Goal: Communication & Community: Answer question/provide support

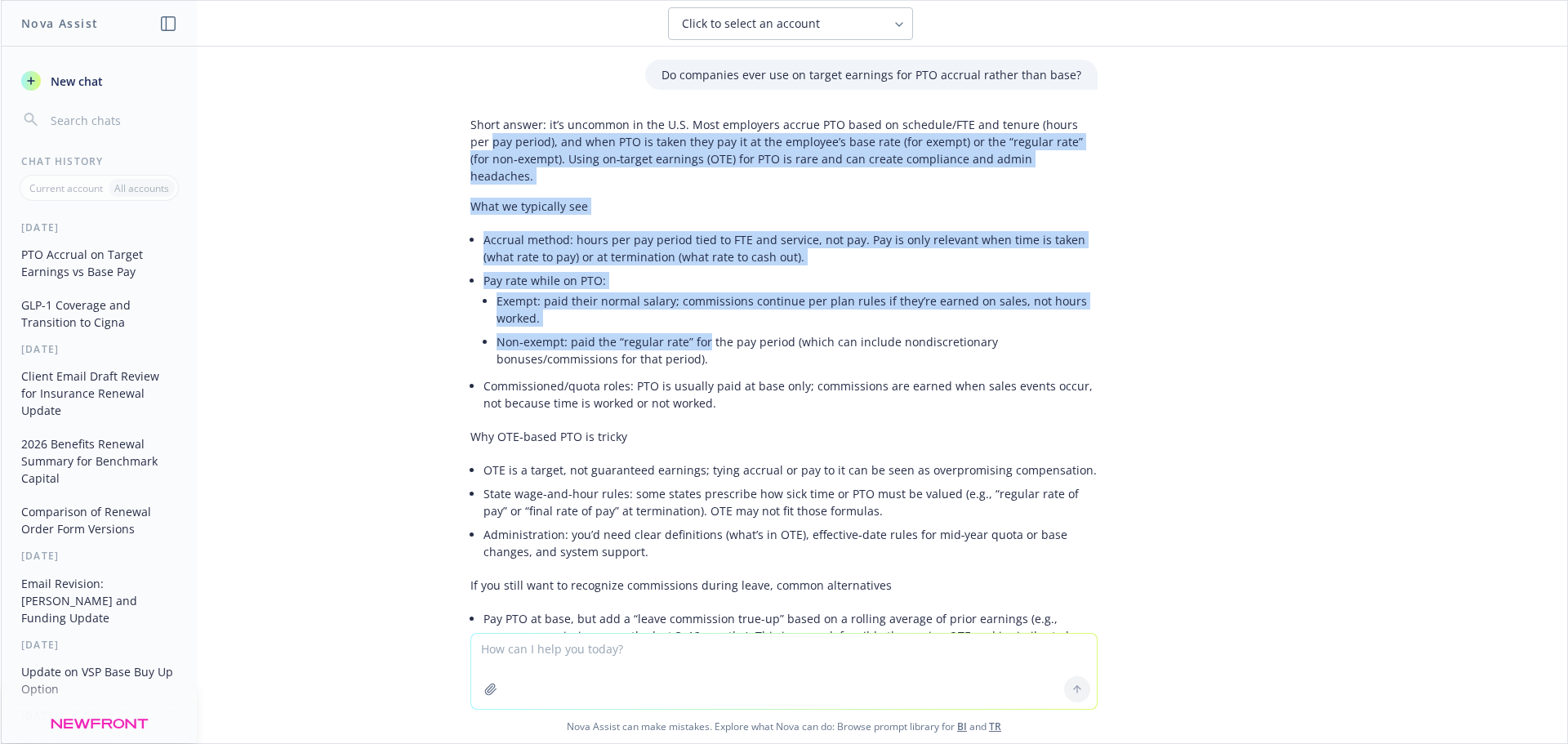
drag, startPoint x: 459, startPoint y: 133, endPoint x: 732, endPoint y: 288, distance: 313.9
click at [697, 313] on div "Short answer: it’s uncommon in the U.S. Most employers accrue PTO based on sche…" at bounding box center [783, 551] width 627 height 883
click at [907, 269] on li "Pay rate while on PTO: Exempt: paid their normal salary; commissions continue p…" at bounding box center [790, 321] width 614 height 105
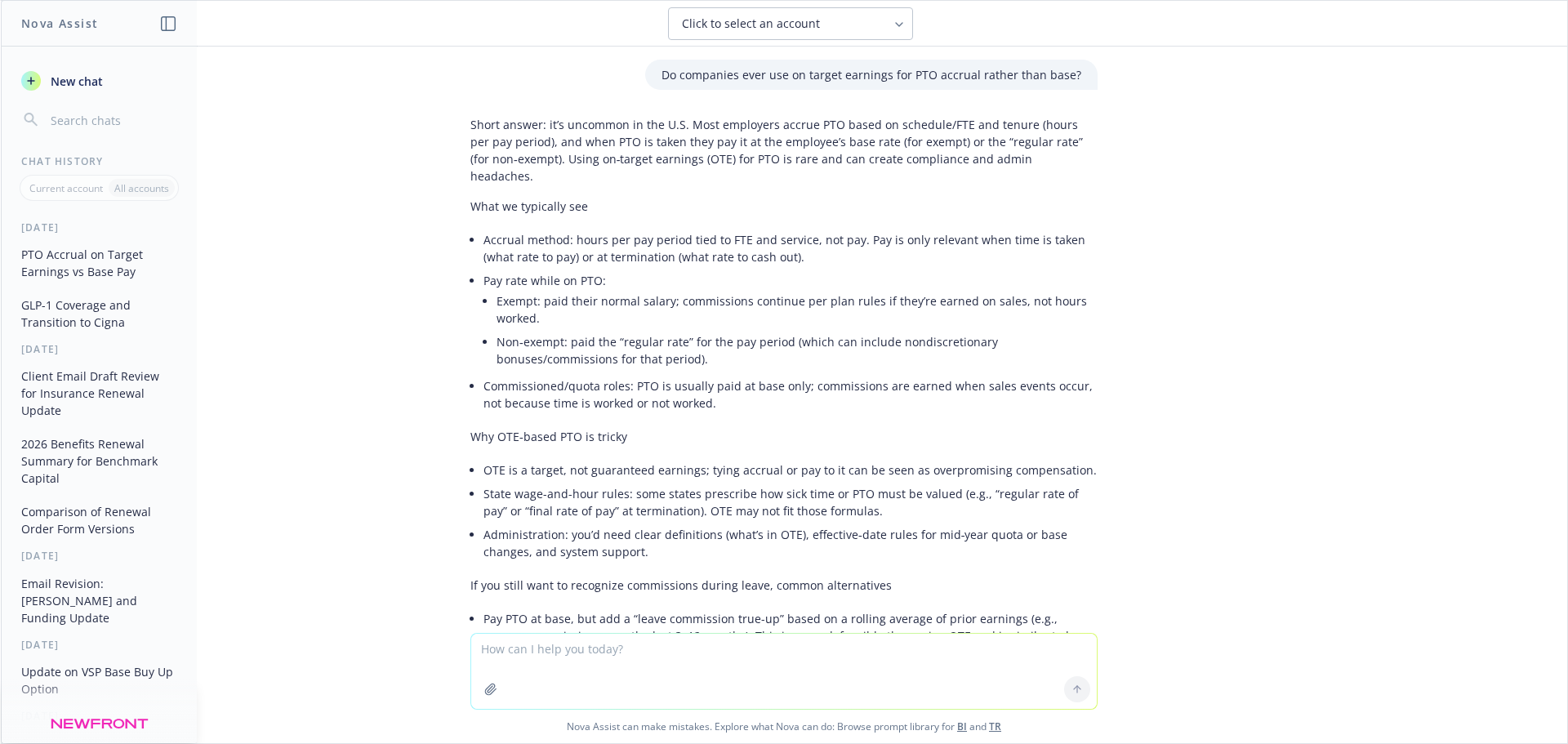
click at [62, 79] on span "New chat" at bounding box center [75, 81] width 56 height 17
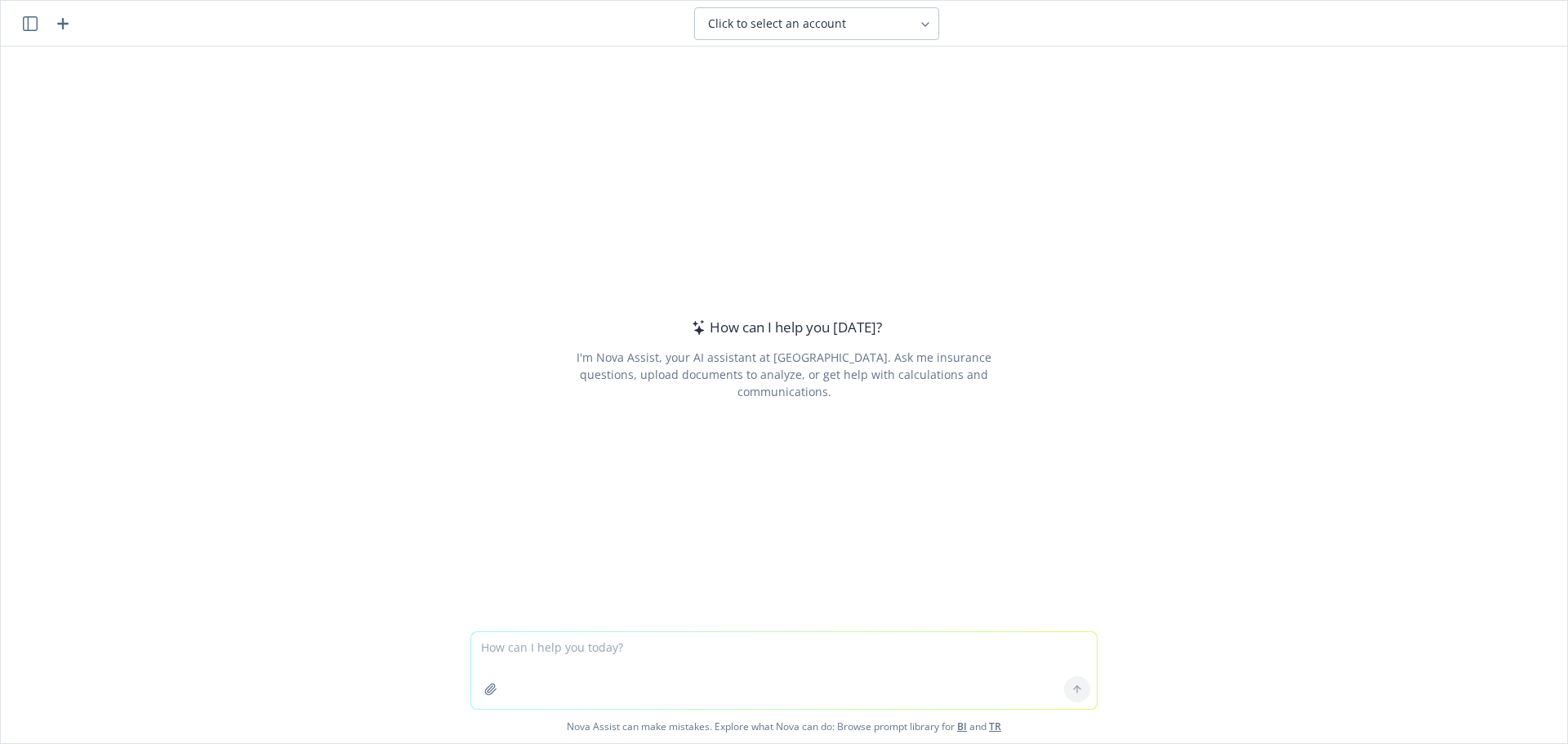
click at [558, 642] on textarea at bounding box center [783, 670] width 625 height 77
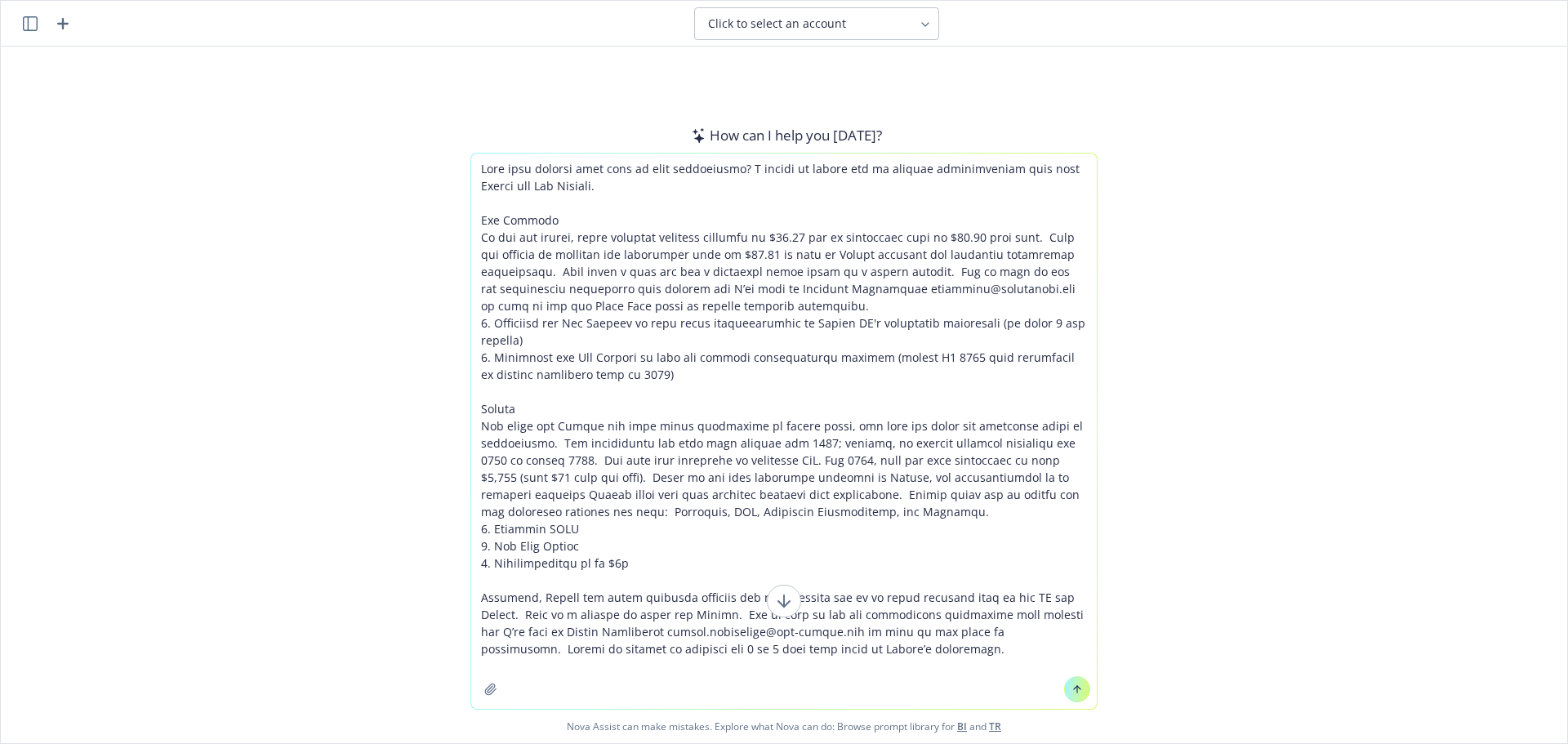
type textarea "Lore ipsu dolorsi amet cons ad elit seddoeiusmo? T incidi ut labore etd ma aliq…"
drag, startPoint x: 777, startPoint y: 591, endPoint x: 780, endPoint y: 631, distance: 40.1
click at [777, 591] on icon at bounding box center [784, 601] width 20 height 20
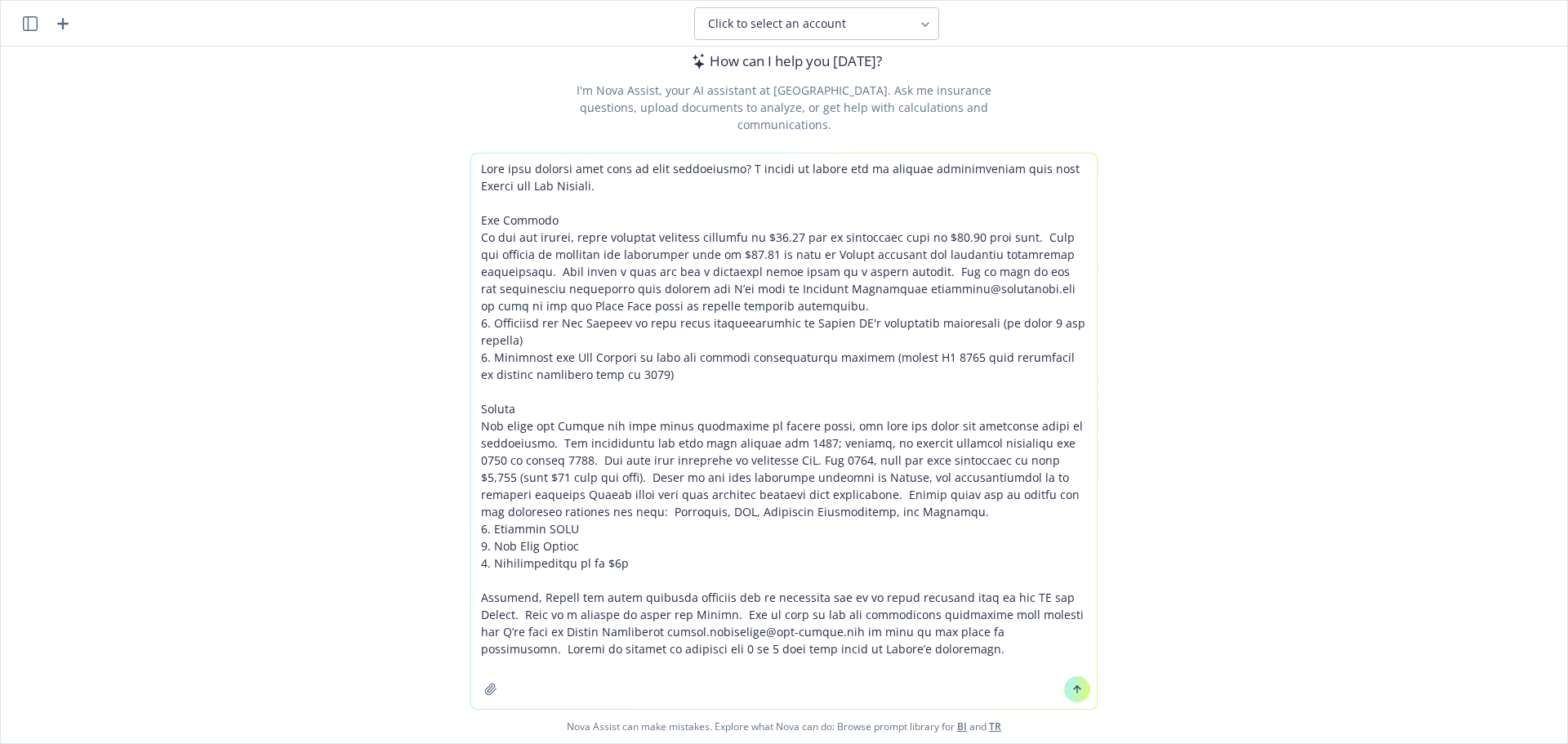
scroll to position [77, 0]
click at [778, 510] on textarea at bounding box center [783, 431] width 625 height 555
click at [1071, 696] on button at bounding box center [1077, 689] width 26 height 26
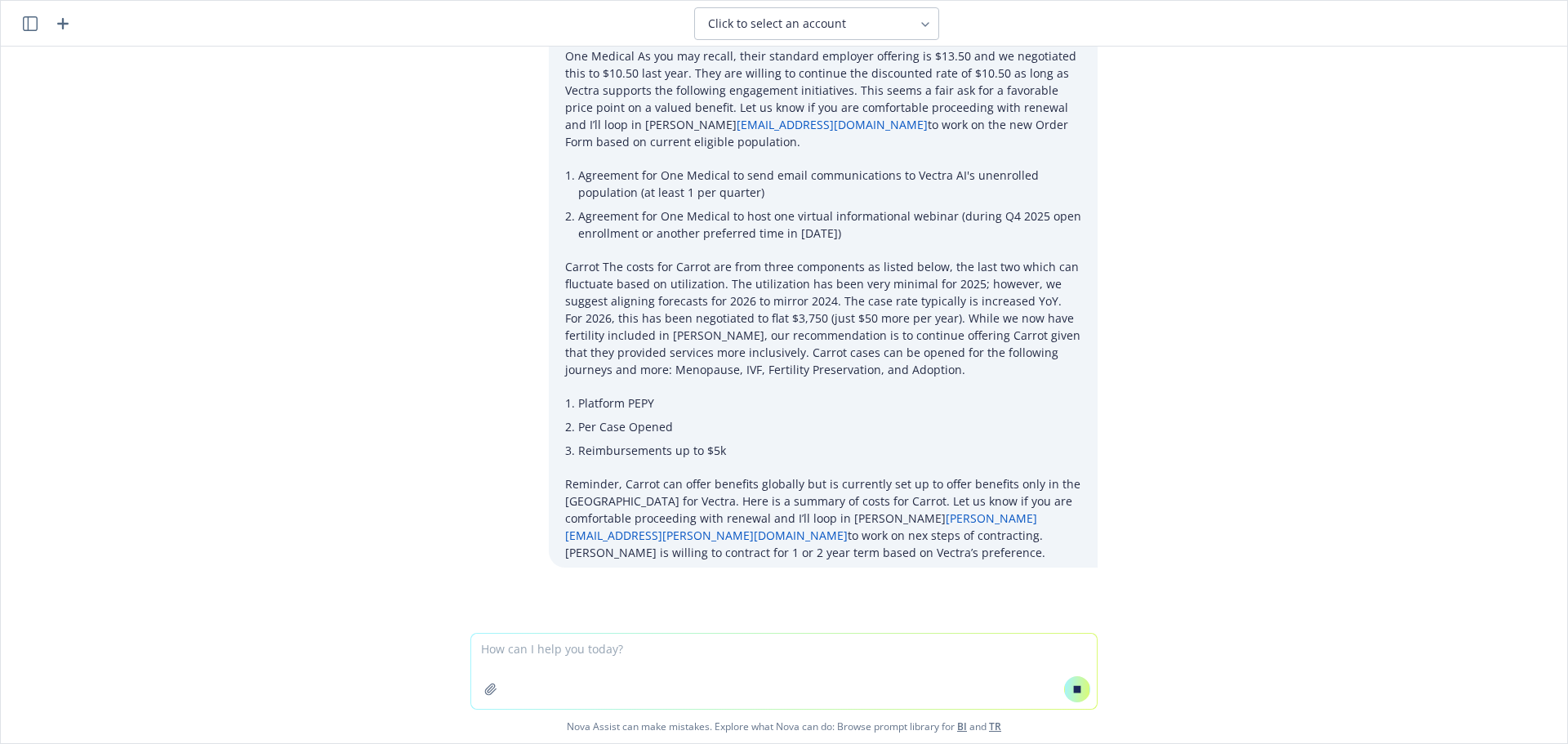
scroll to position [0, 0]
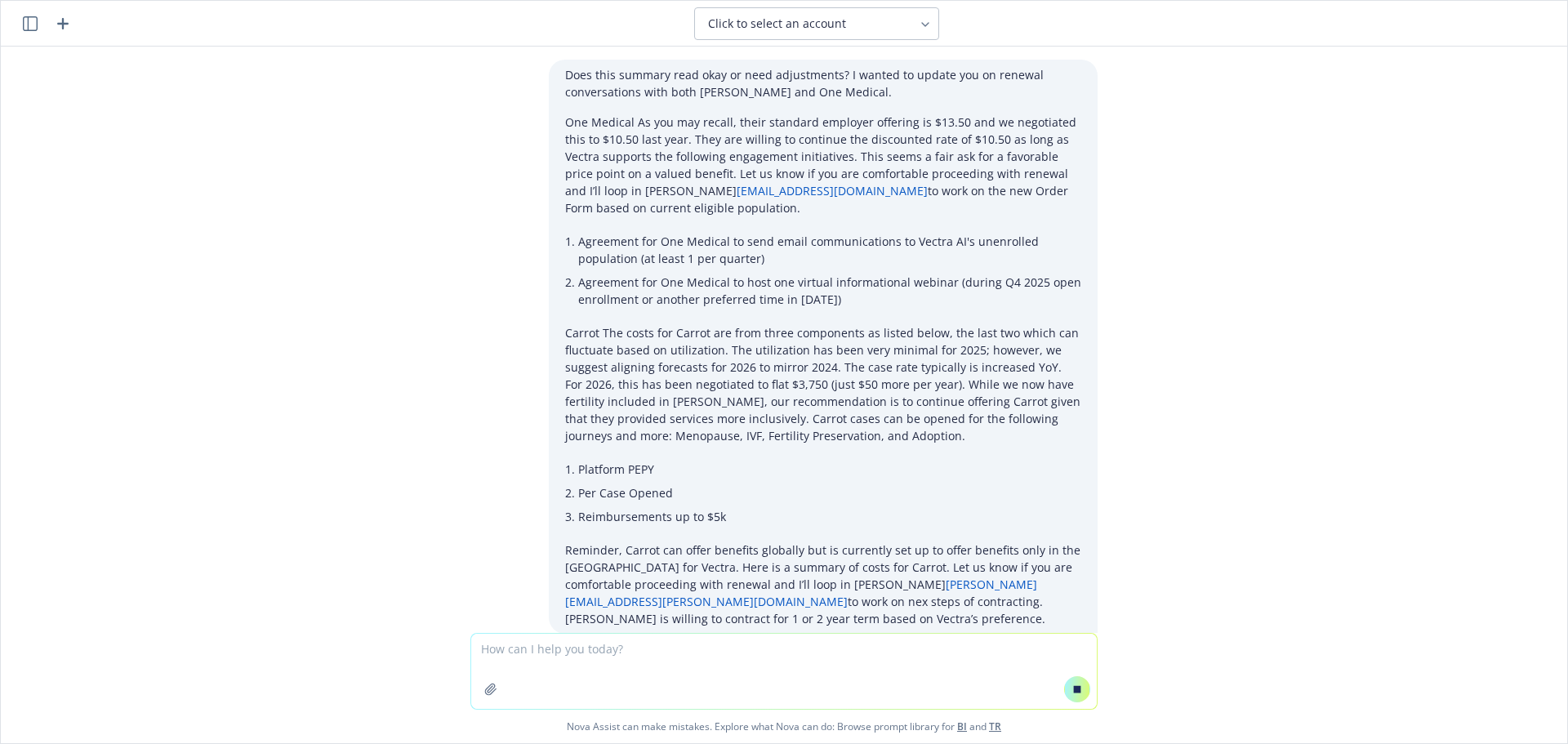
click at [864, 326] on p "Carrot The costs for Carrot are from three components as listed below, the last…" at bounding box center [822, 384] width 516 height 120
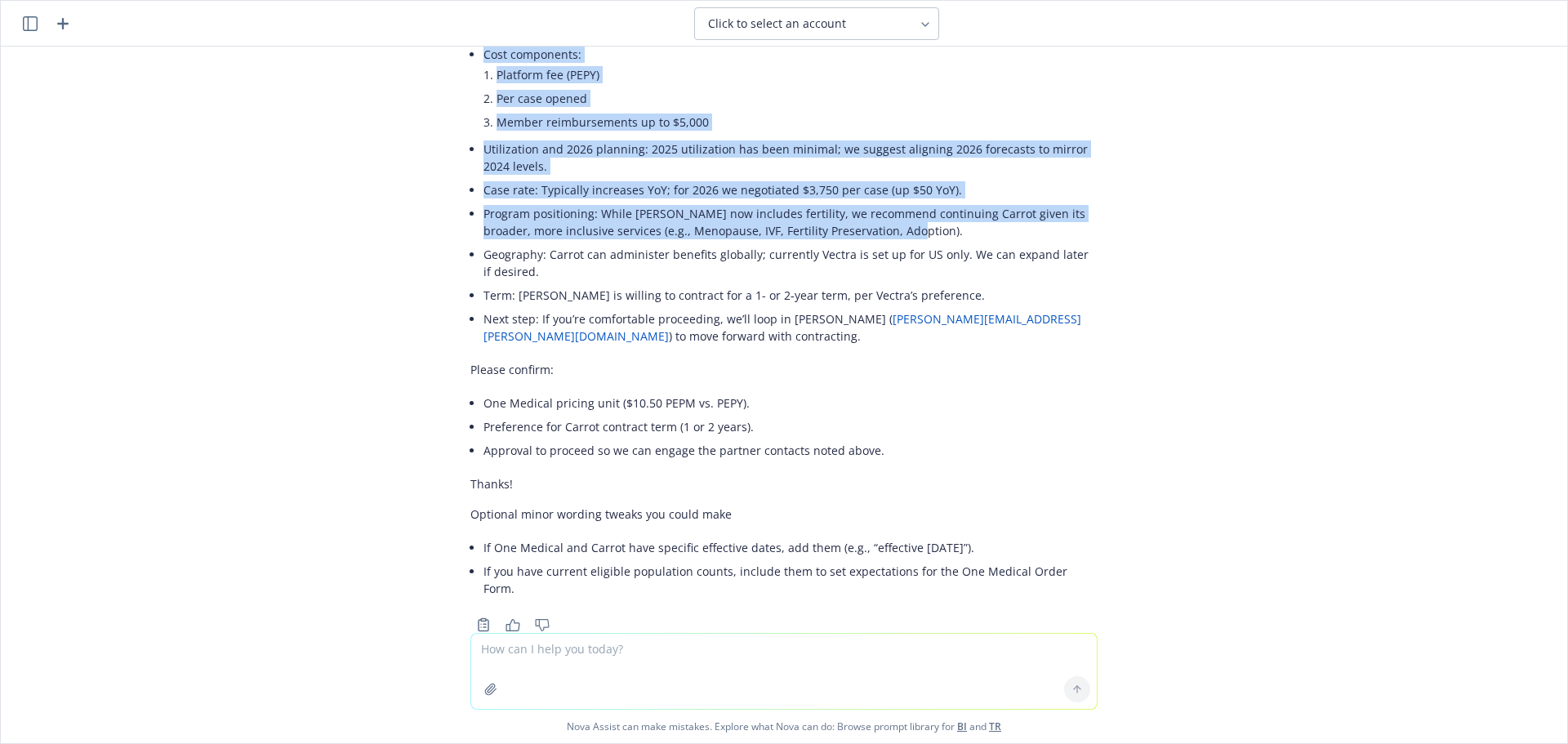
scroll to position [1209, 0]
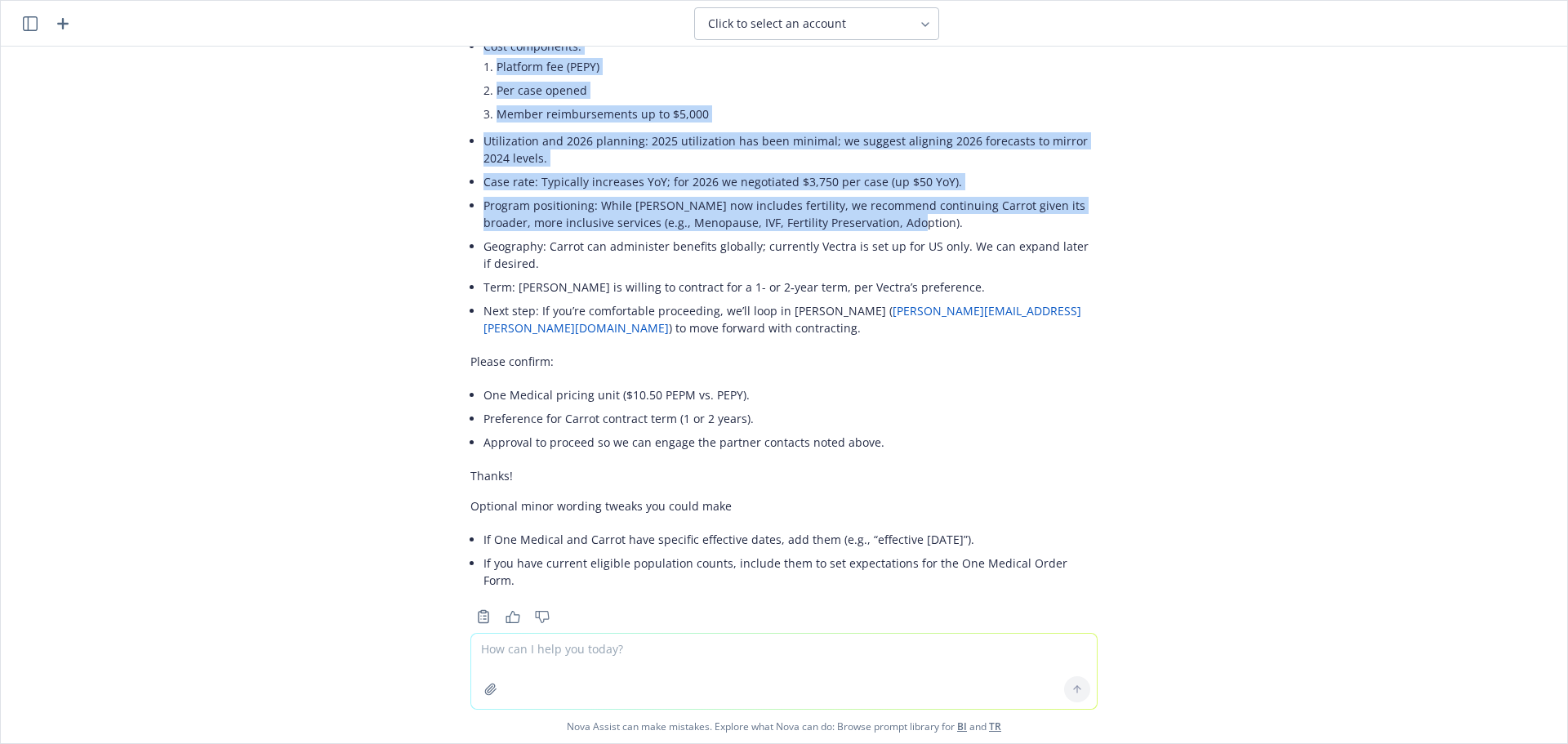
click at [967, 467] on div "Here are quick edits to improve clarity, tighten language, and fix a few incons…" at bounding box center [783, 21] width 627 height 1154
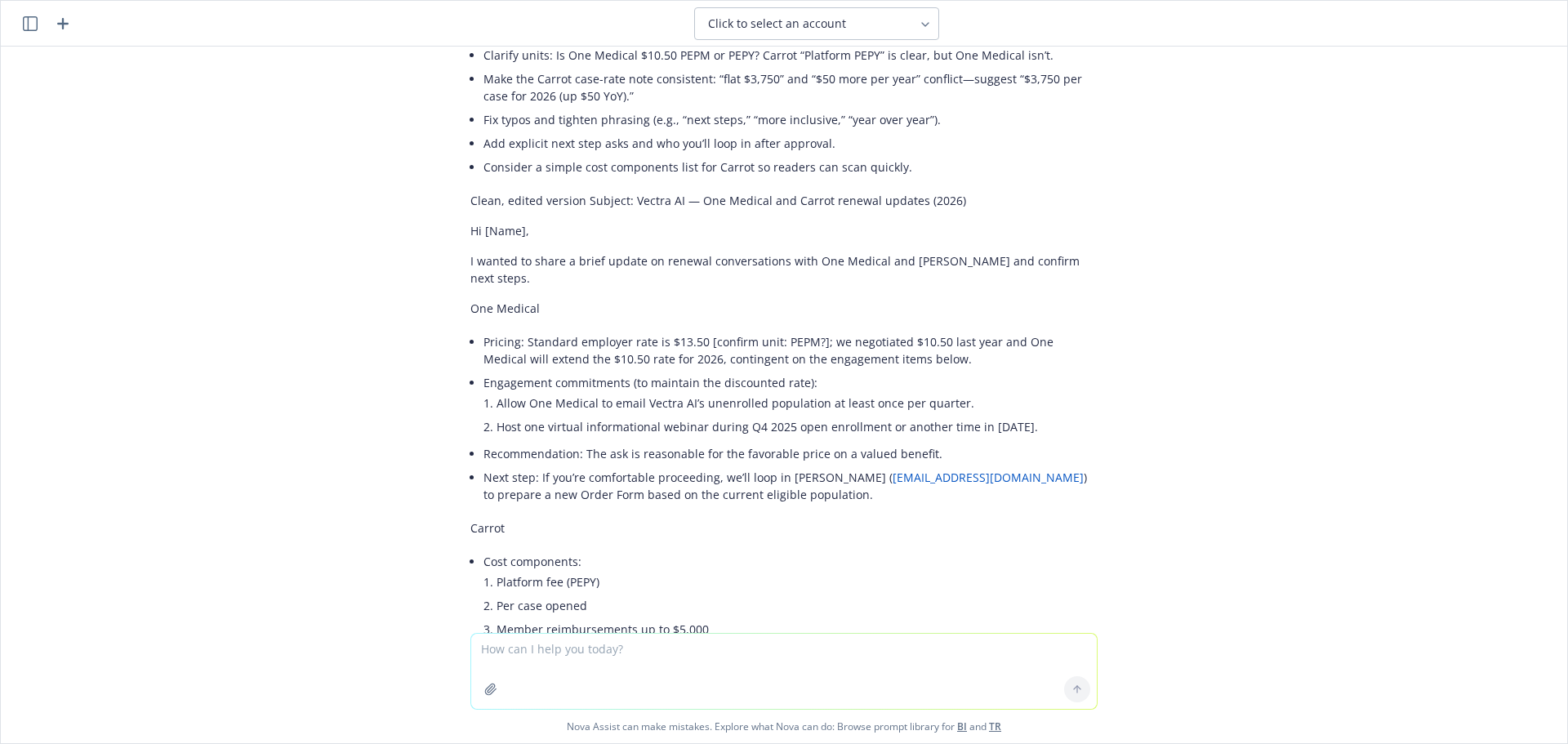
scroll to position [719, 0]
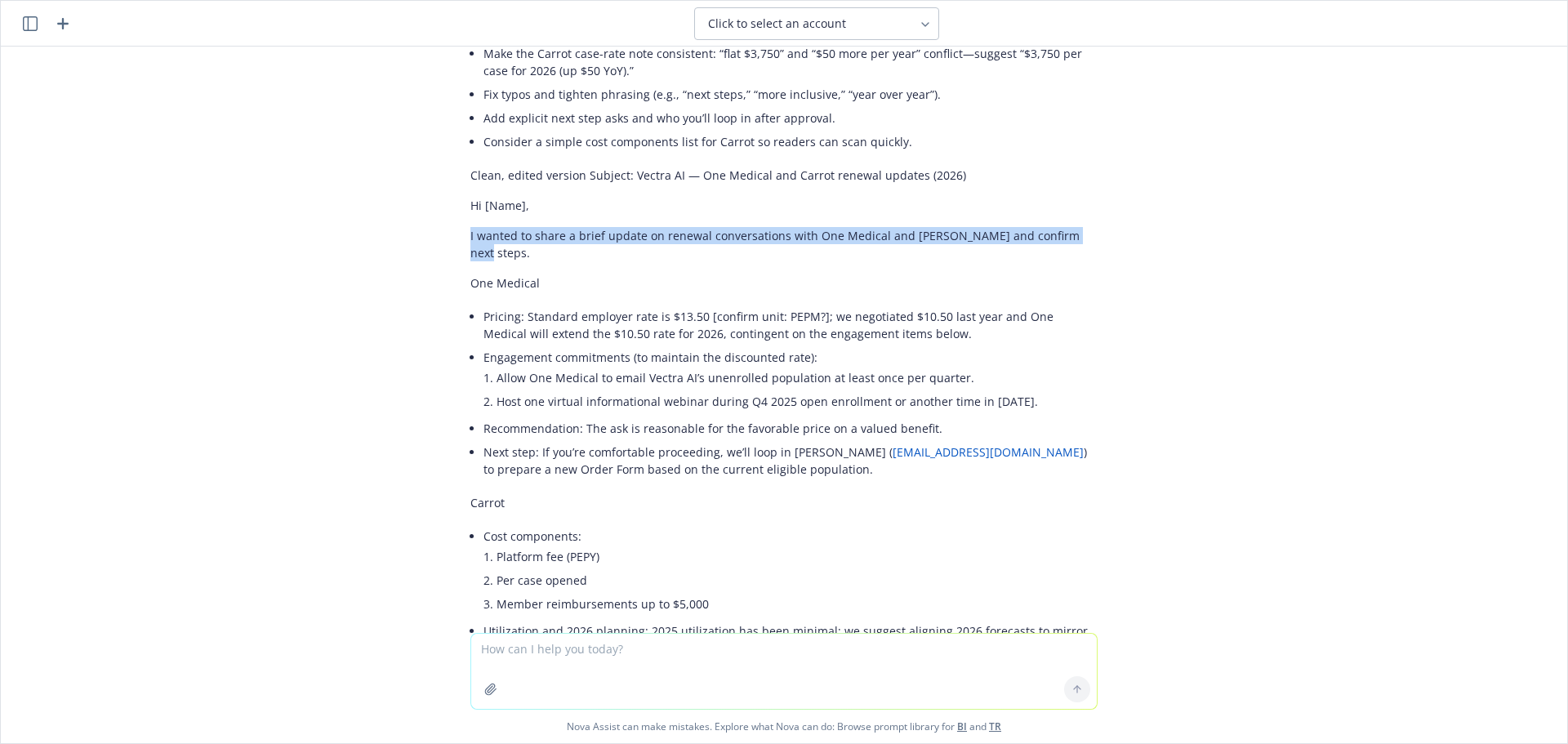
drag, startPoint x: 1078, startPoint y: 244, endPoint x: 432, endPoint y: 237, distance: 646.0
click at [432, 237] on div "Does this summary read okay or need adjustments? I wanted to update you on rene…" at bounding box center [784, 339] width 1566 height 586
copy p "I wanted to share a brief update on renewal conversations with One Medical and …"
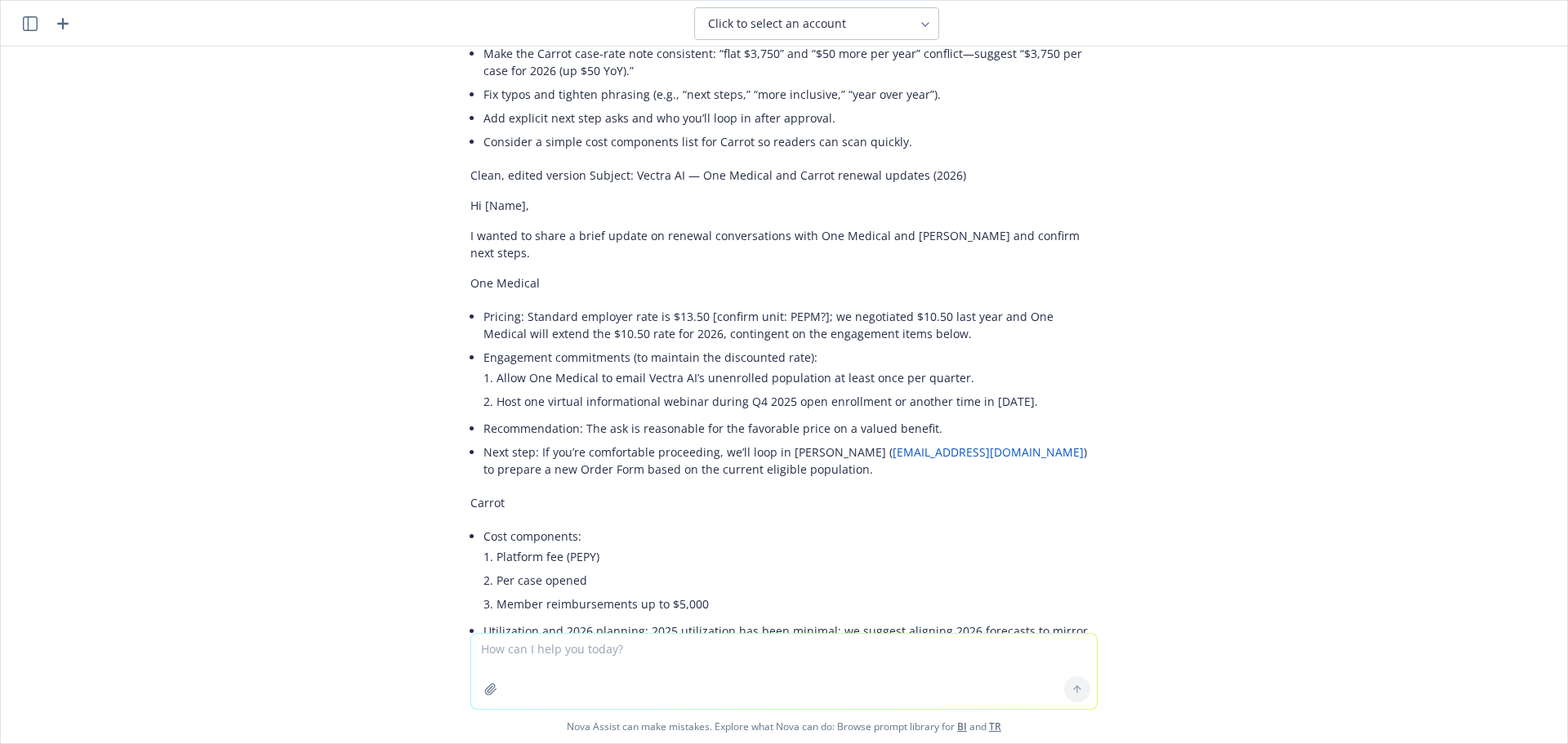
click at [670, 276] on div "Here are quick edits to improve clarity, tighten language, and fix a few incons…" at bounding box center [783, 511] width 627 height 1154
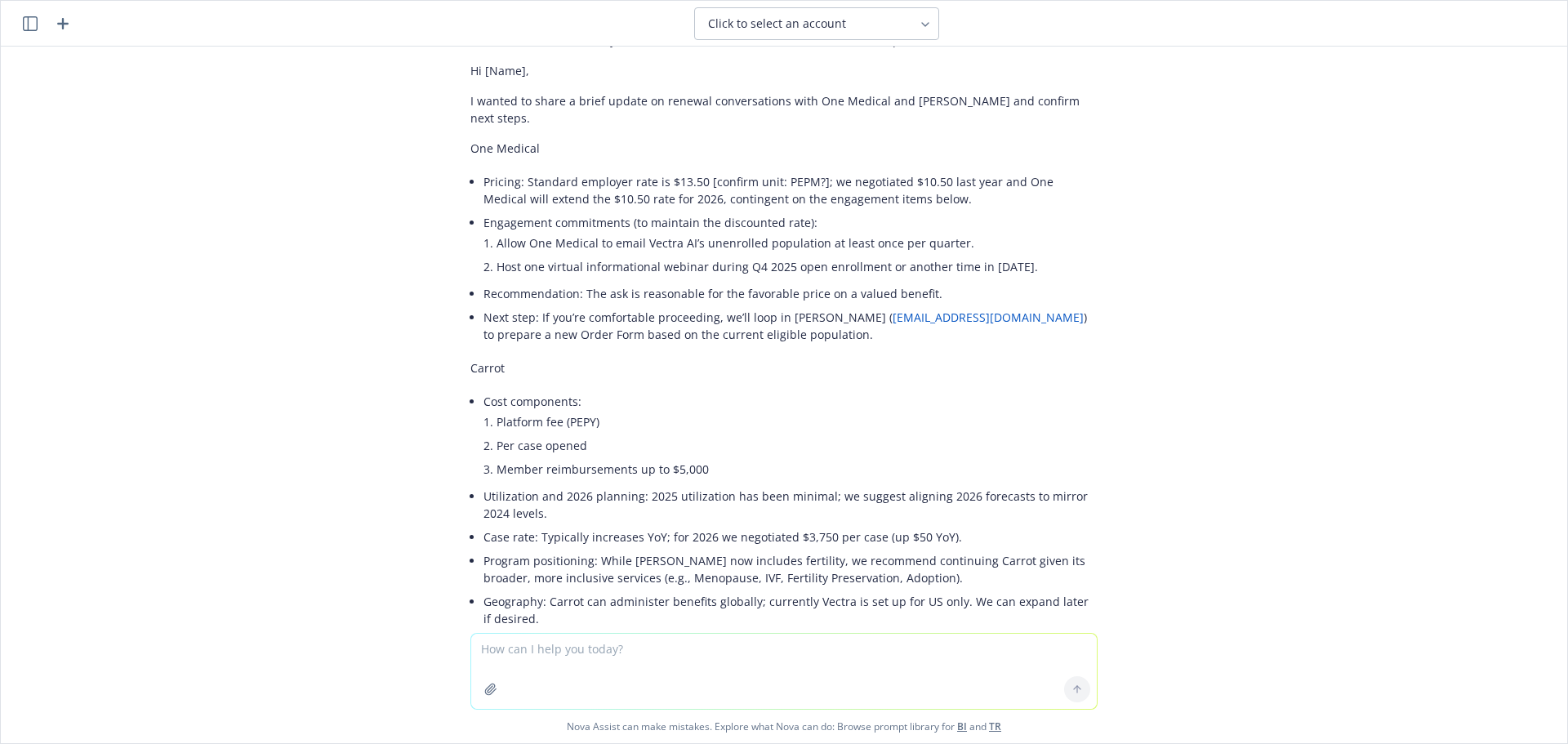
scroll to position [883, 0]
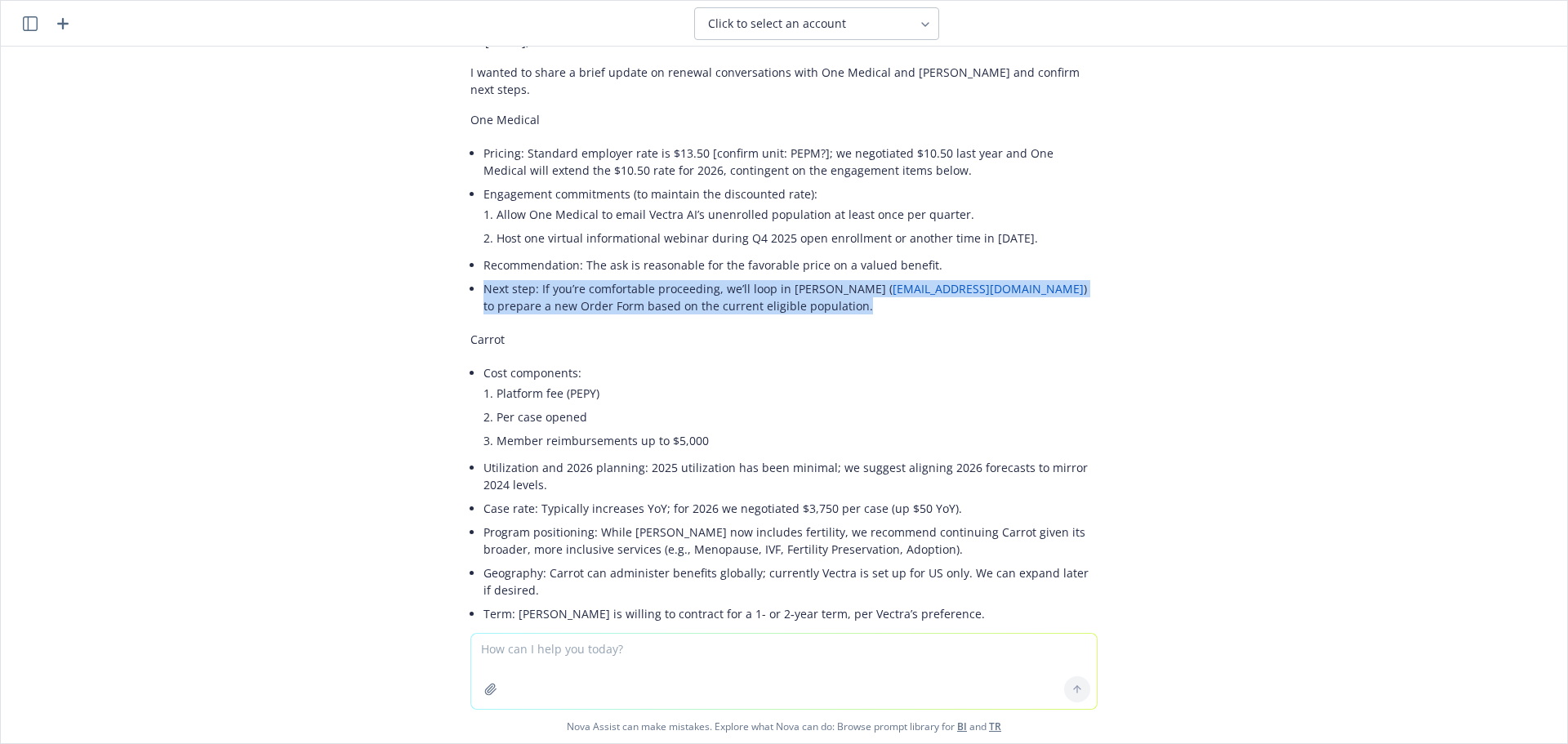
drag, startPoint x: 473, startPoint y: 273, endPoint x: 909, endPoint y: 301, distance: 436.9
click at [909, 301] on div "Here are quick edits to improve clarity, tighten language, and fix a few incons…" at bounding box center [783, 347] width 627 height 1154
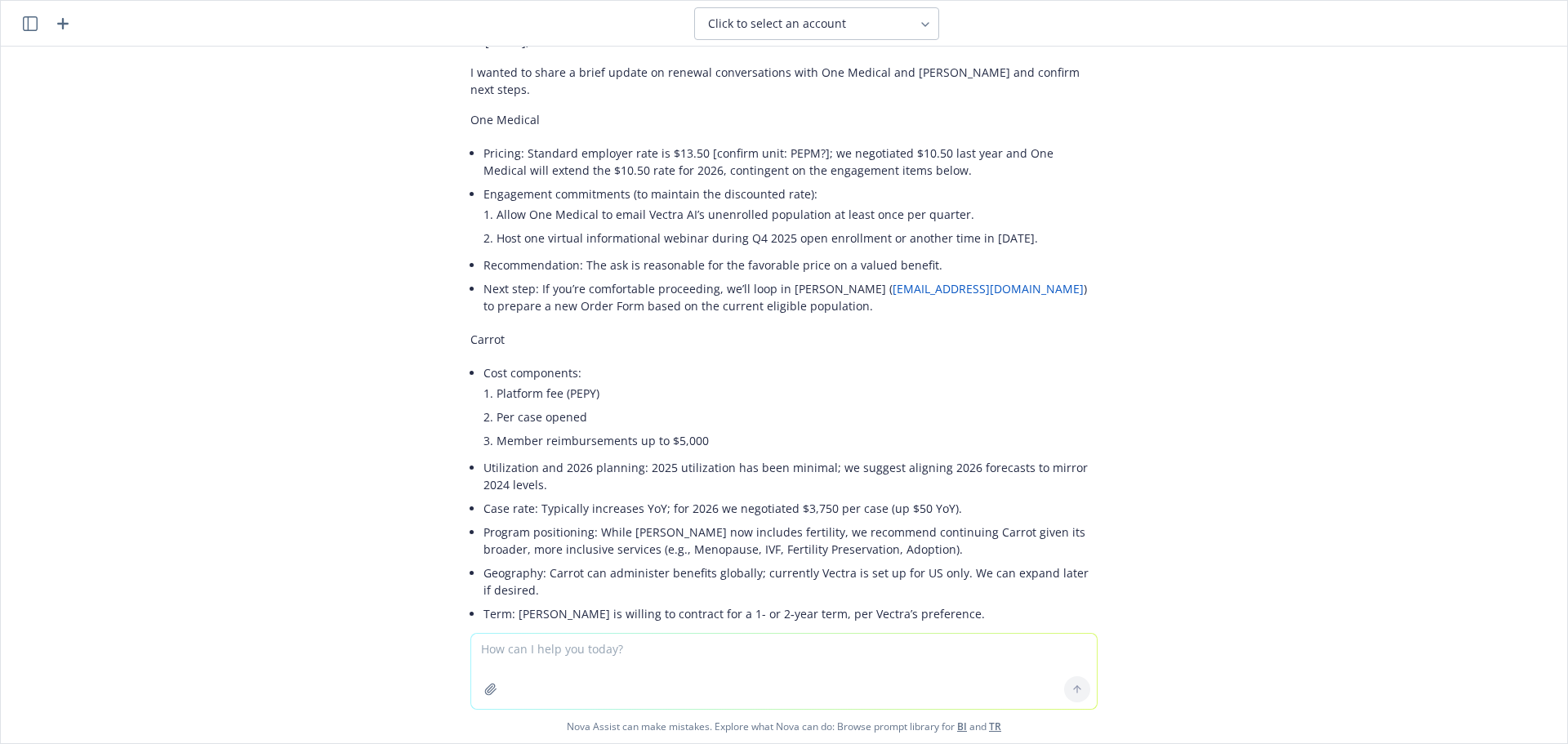
click at [859, 331] on p "Carrot" at bounding box center [783, 339] width 627 height 17
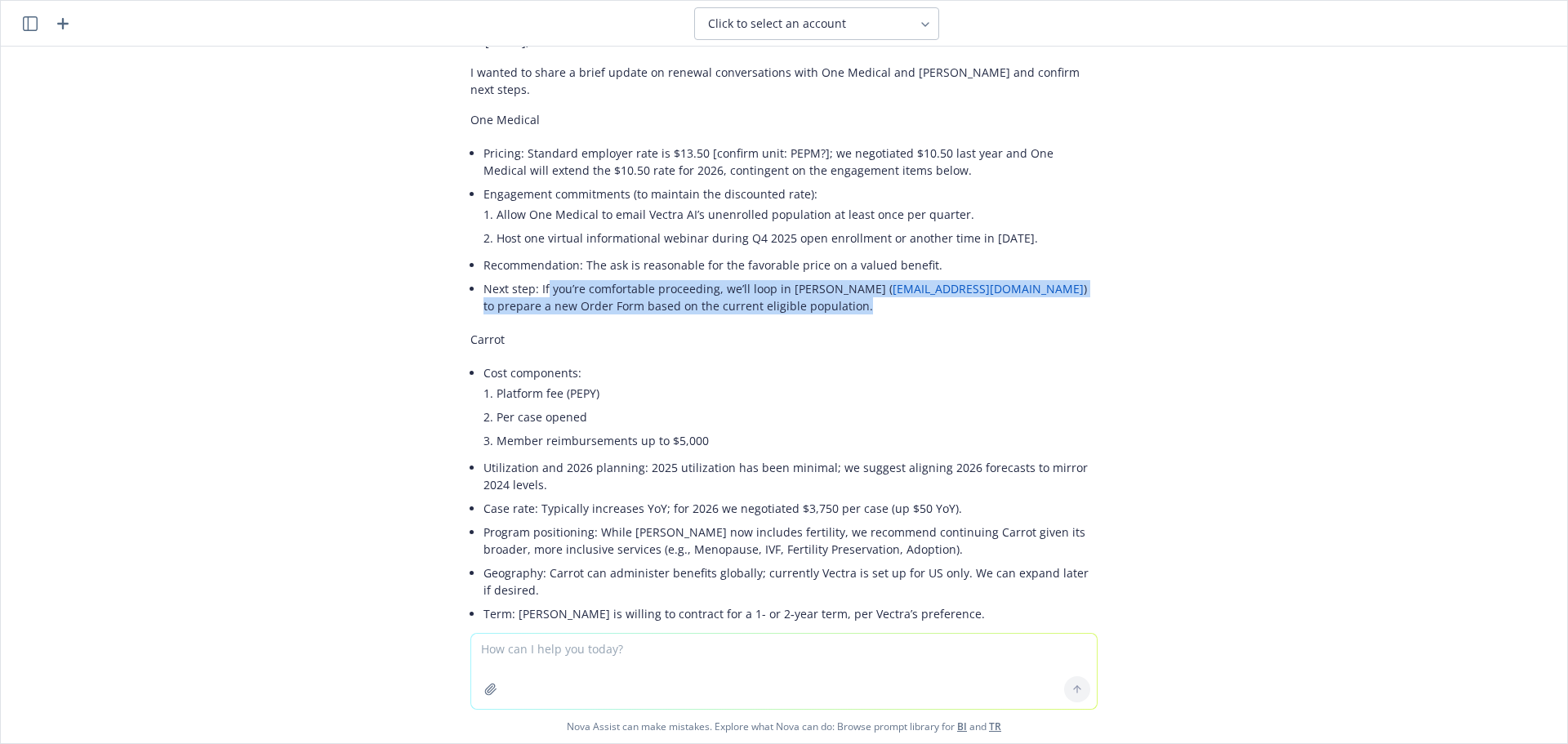
drag, startPoint x: 535, startPoint y: 274, endPoint x: 871, endPoint y: 288, distance: 336.3
click at [871, 288] on li "Next step: If you’re comfortable proceeding, we’ll loop in Charlene Makalintal …" at bounding box center [790, 298] width 614 height 41
click at [867, 288] on li "Next step: If you’re comfortable proceeding, we’ll loop in Charlene Makalintal …" at bounding box center [790, 298] width 614 height 41
drag, startPoint x: 853, startPoint y: 288, endPoint x: 463, endPoint y: 279, distance: 390.1
click at [470, 279] on div "Here are quick edits to improve clarity, tighten language, and fix a few incons…" at bounding box center [783, 347] width 627 height 1154
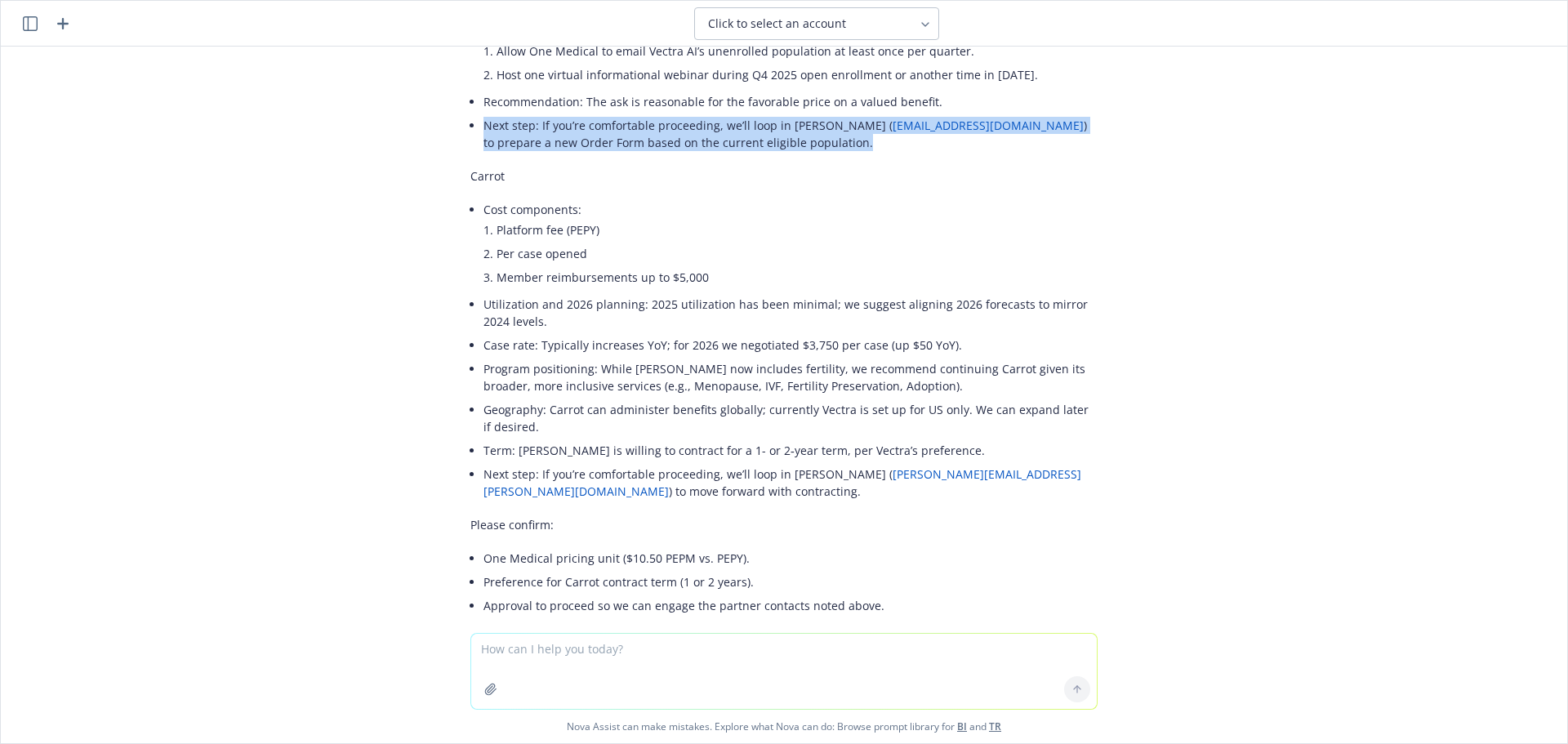
scroll to position [965, 0]
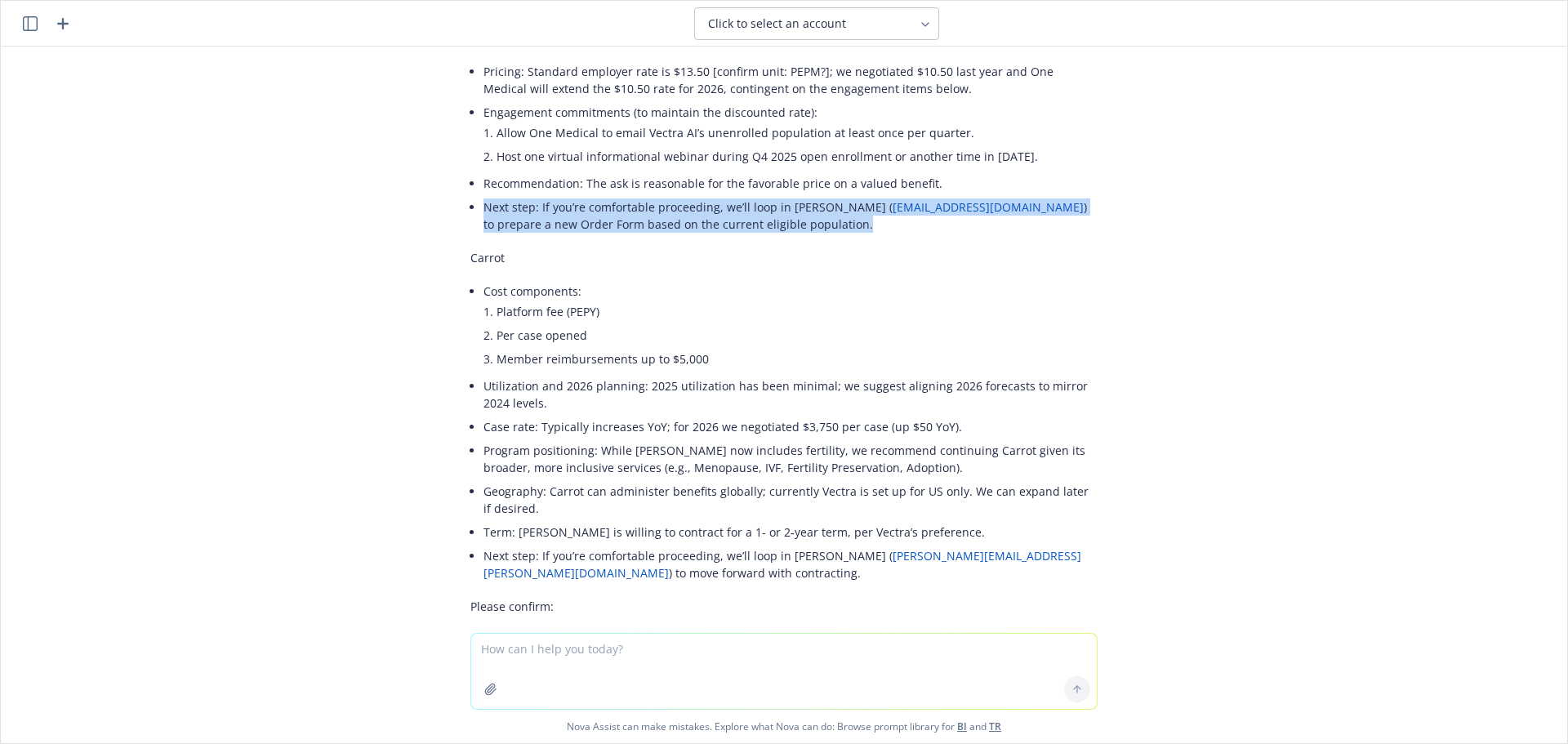
click at [853, 222] on div "Here are quick edits to improve clarity, tighten language, and fix a few incons…" at bounding box center [783, 266] width 627 height 1154
click at [848, 212] on li "Next step: If you’re comfortable proceeding, we’ll loop in Charlene Makalintal …" at bounding box center [790, 216] width 614 height 41
drag, startPoint x: 844, startPoint y: 213, endPoint x: 527, endPoint y: 185, distance: 318.2
click at [527, 195] on li "Next step: If you’re comfortable proceeding, we’ll loop in Charlene Makalintal …" at bounding box center [790, 216] width 614 height 41
copy li "If you’re comfortable proceeding, we’ll loop in Charlene Makalintal ( cdecastro…"
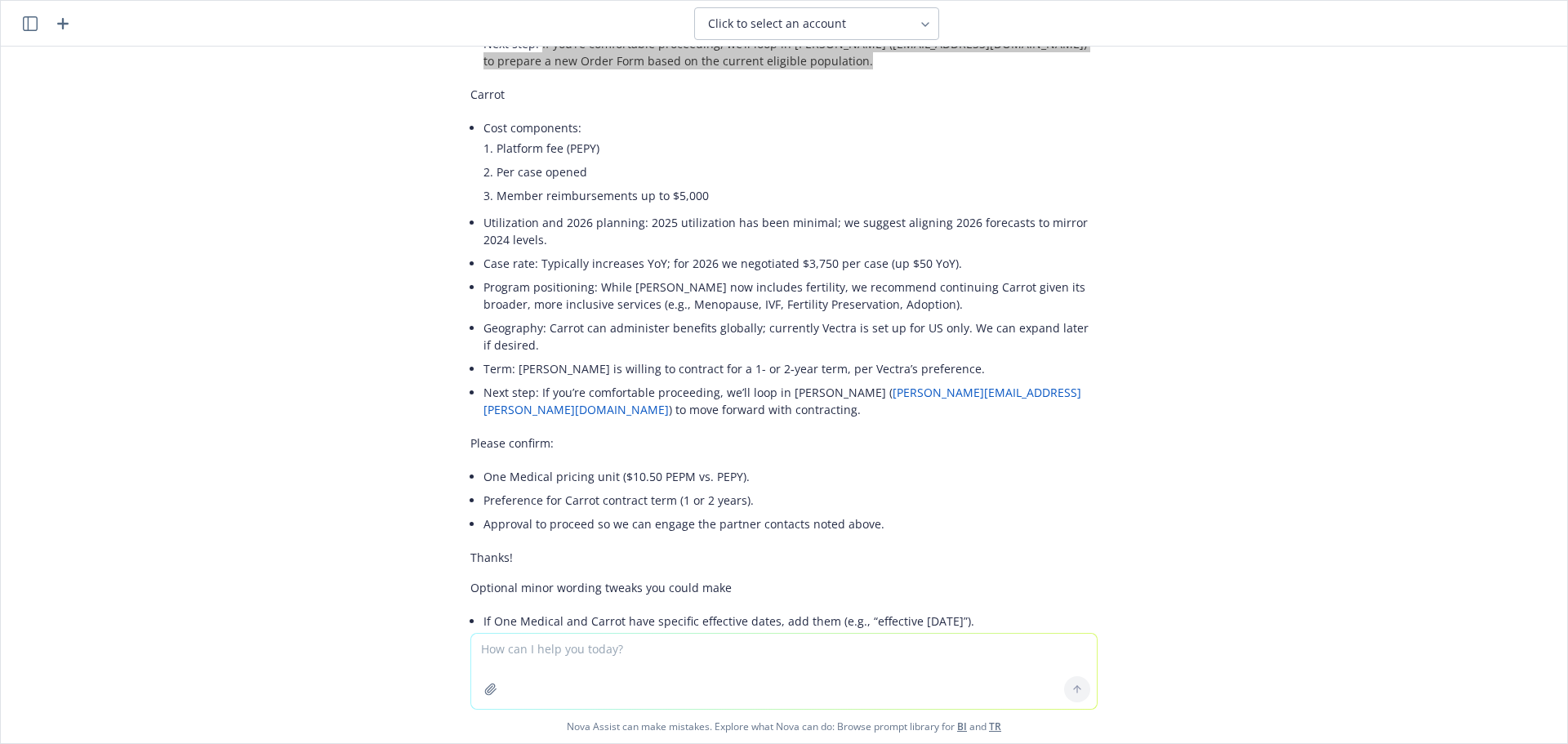
scroll to position [1209, 0]
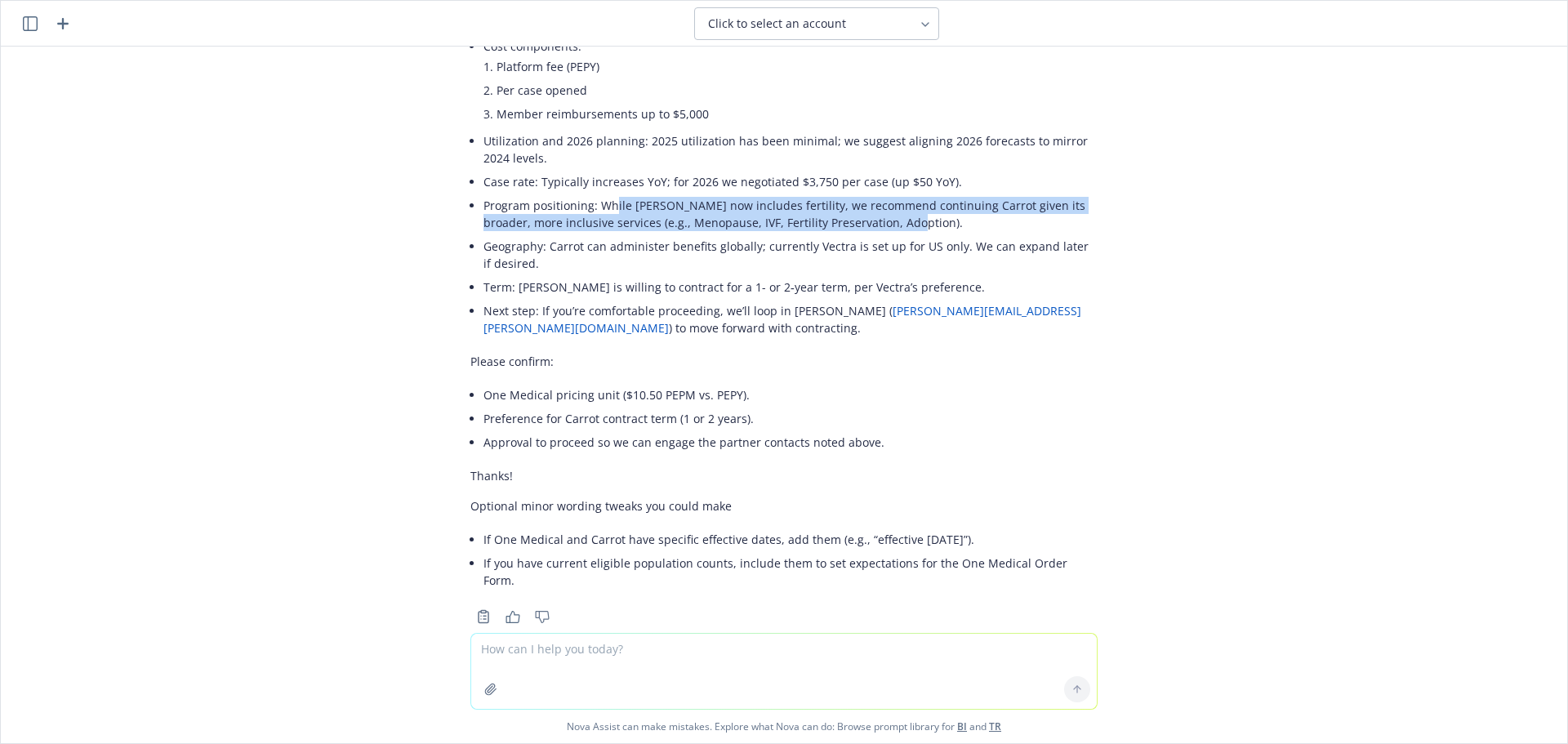
drag, startPoint x: 869, startPoint y: 210, endPoint x: 603, endPoint y: 191, distance: 266.7
click at [603, 194] on li "Program positioning: While [PERSON_NAME] now includes fertility, we recommend c…" at bounding box center [790, 214] width 614 height 41
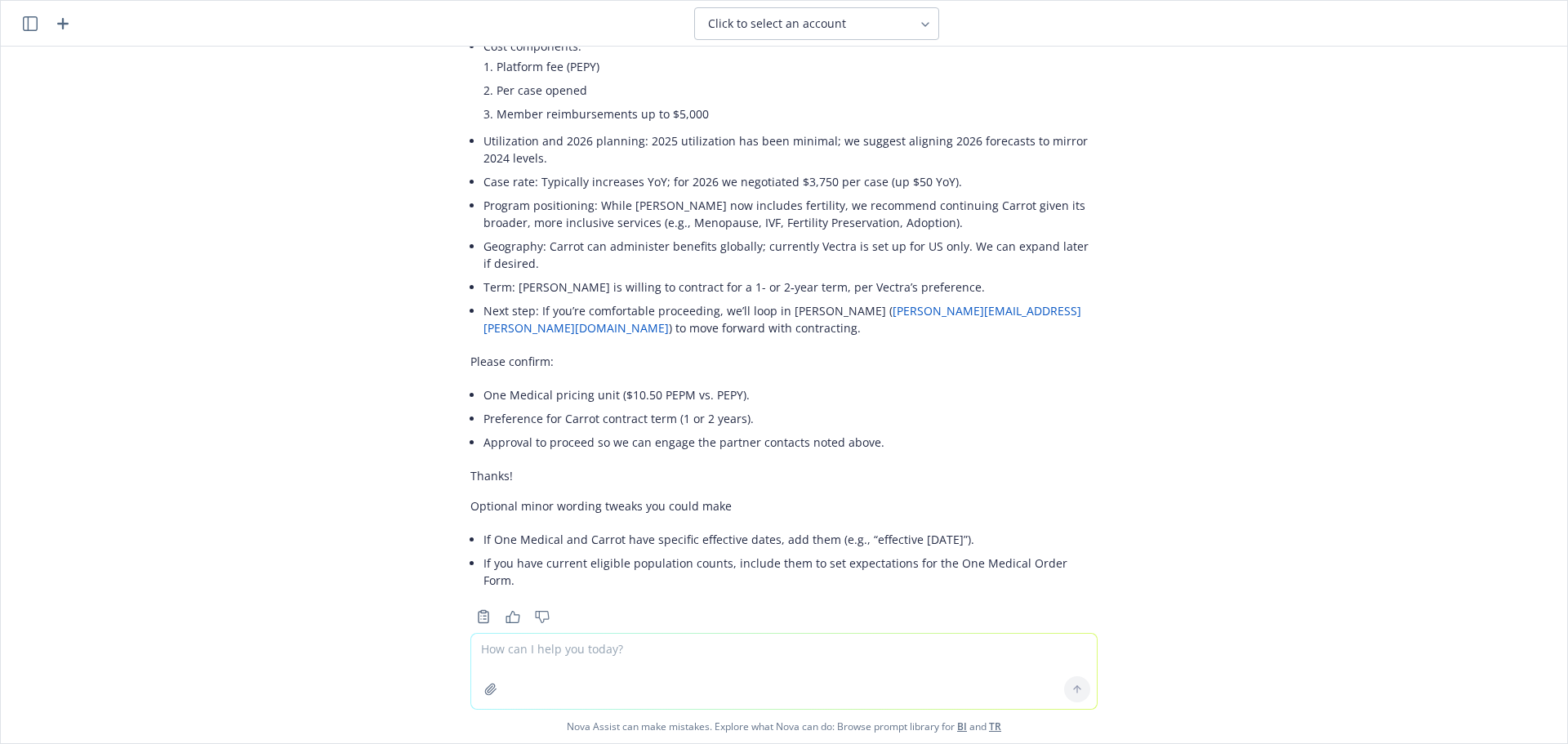
click at [949, 170] on li "Case rate: Typically increases YoY; for 2026 we negotiated $3,750 per case (up …" at bounding box center [790, 182] width 614 height 24
drag, startPoint x: 902, startPoint y: 271, endPoint x: 505, endPoint y: 273, distance: 397.0
click at [505, 276] on li "Term: [PERSON_NAME] is willing to contract for a 1- or 2‑year term, per Vectra’…" at bounding box center [790, 287] width 614 height 24
copy li "Carrot is willing to contract for a 1- or 2‑year term, per Vectra’s preference."
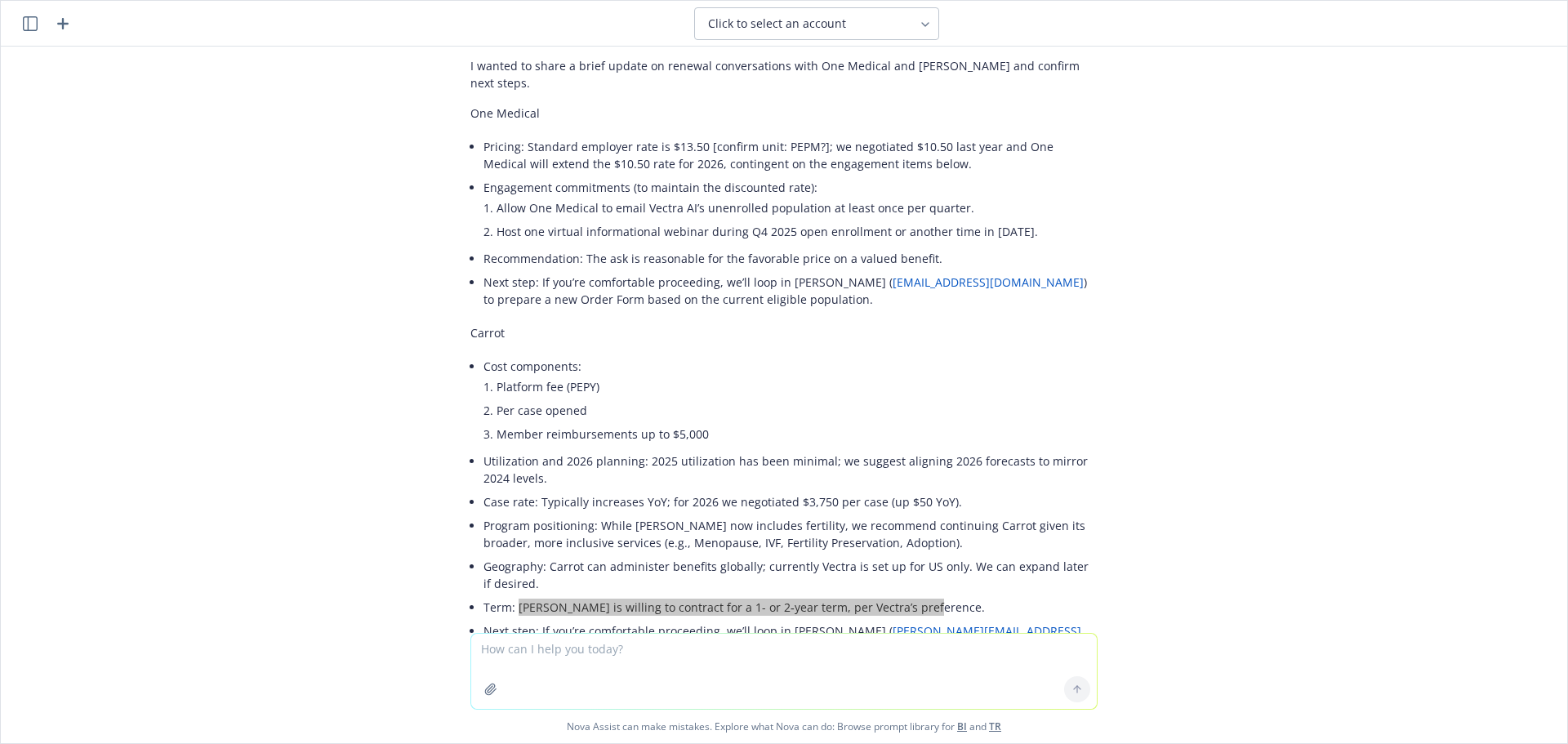
scroll to position [883, 0]
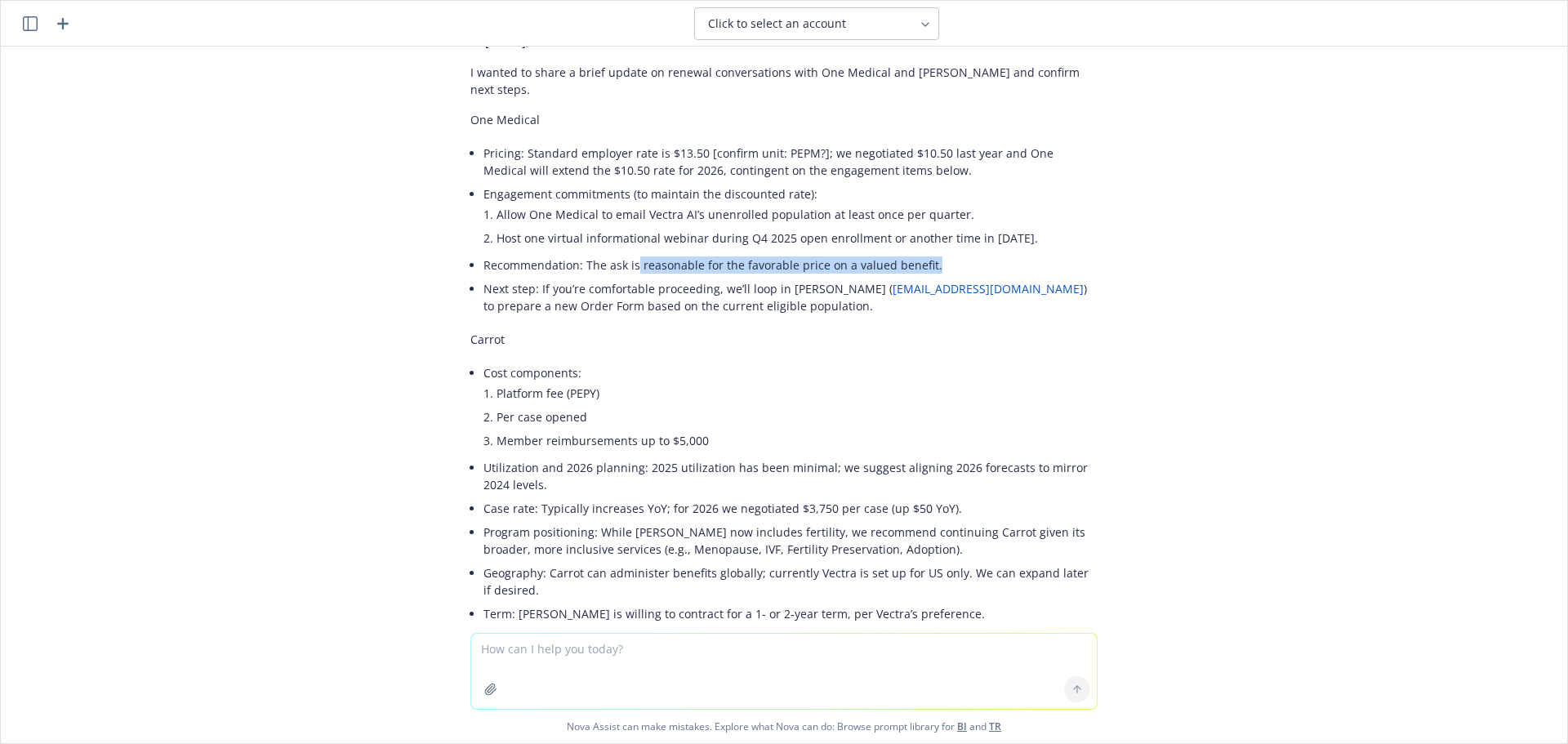
drag, startPoint x: 925, startPoint y: 248, endPoint x: 622, endPoint y: 248, distance: 303.0
click at [622, 253] on li "Recommendation: The ask is reasonable for the favorable price on a valued benef…" at bounding box center [790, 265] width 614 height 24
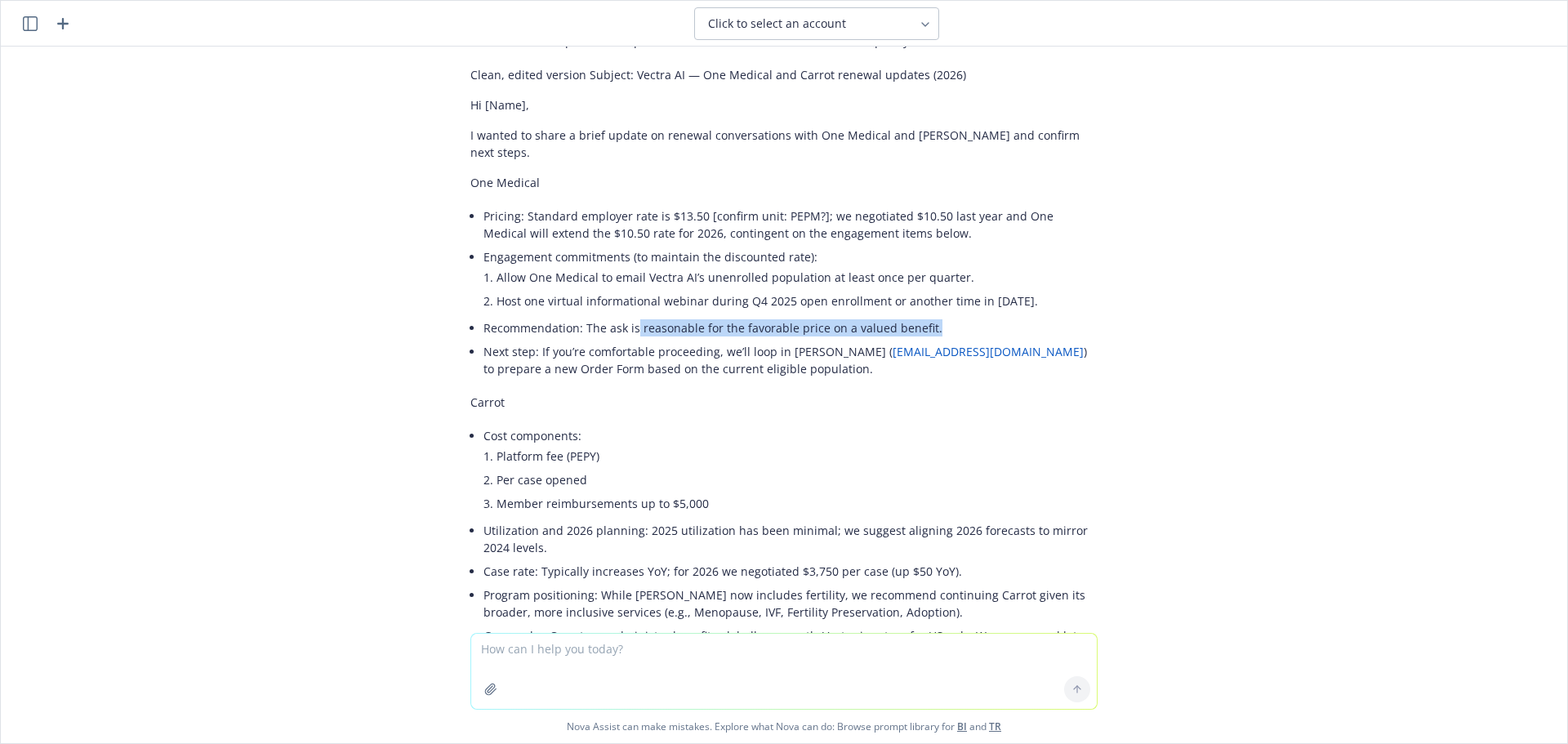
scroll to position [801, 0]
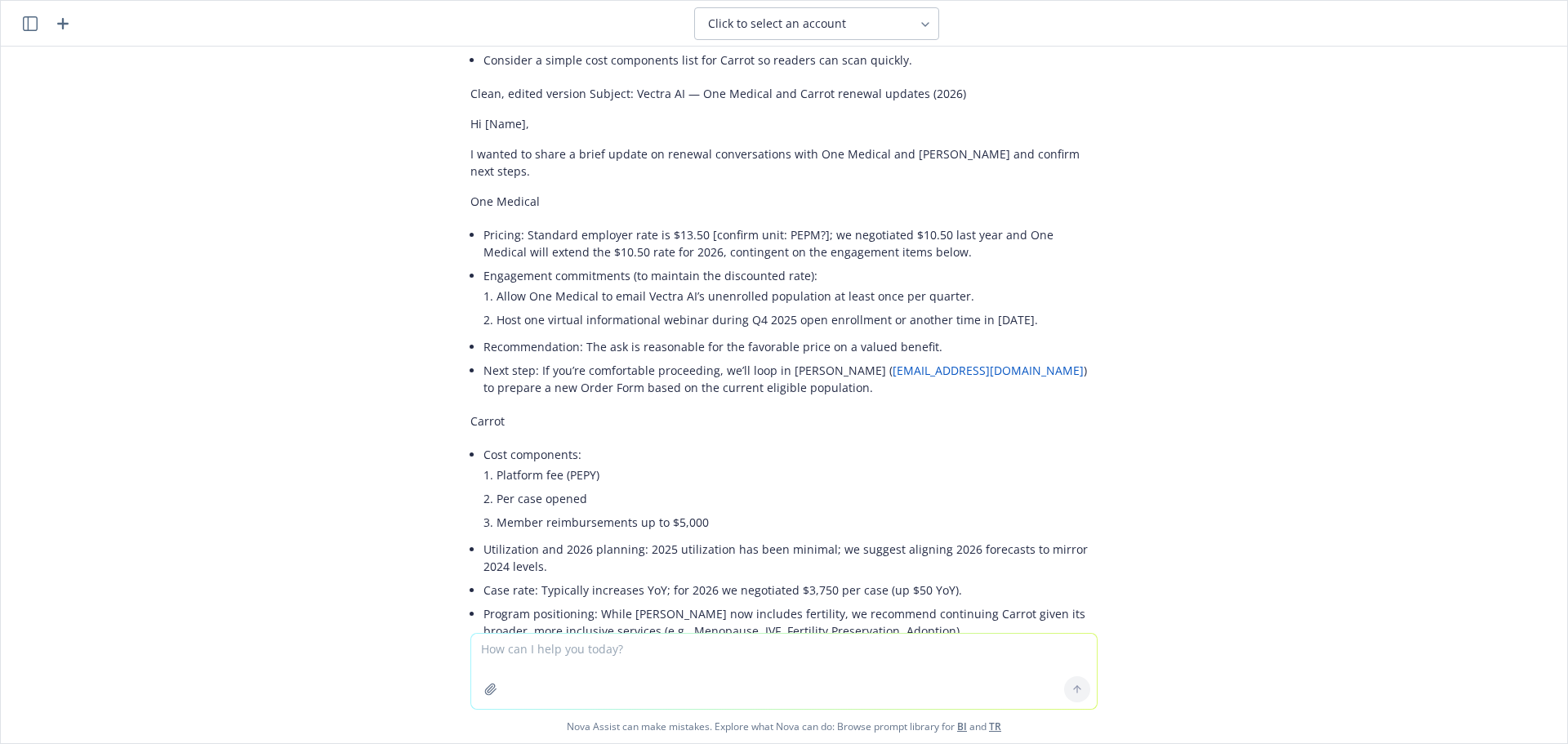
click at [974, 412] on p "Carrot" at bounding box center [783, 420] width 627 height 17
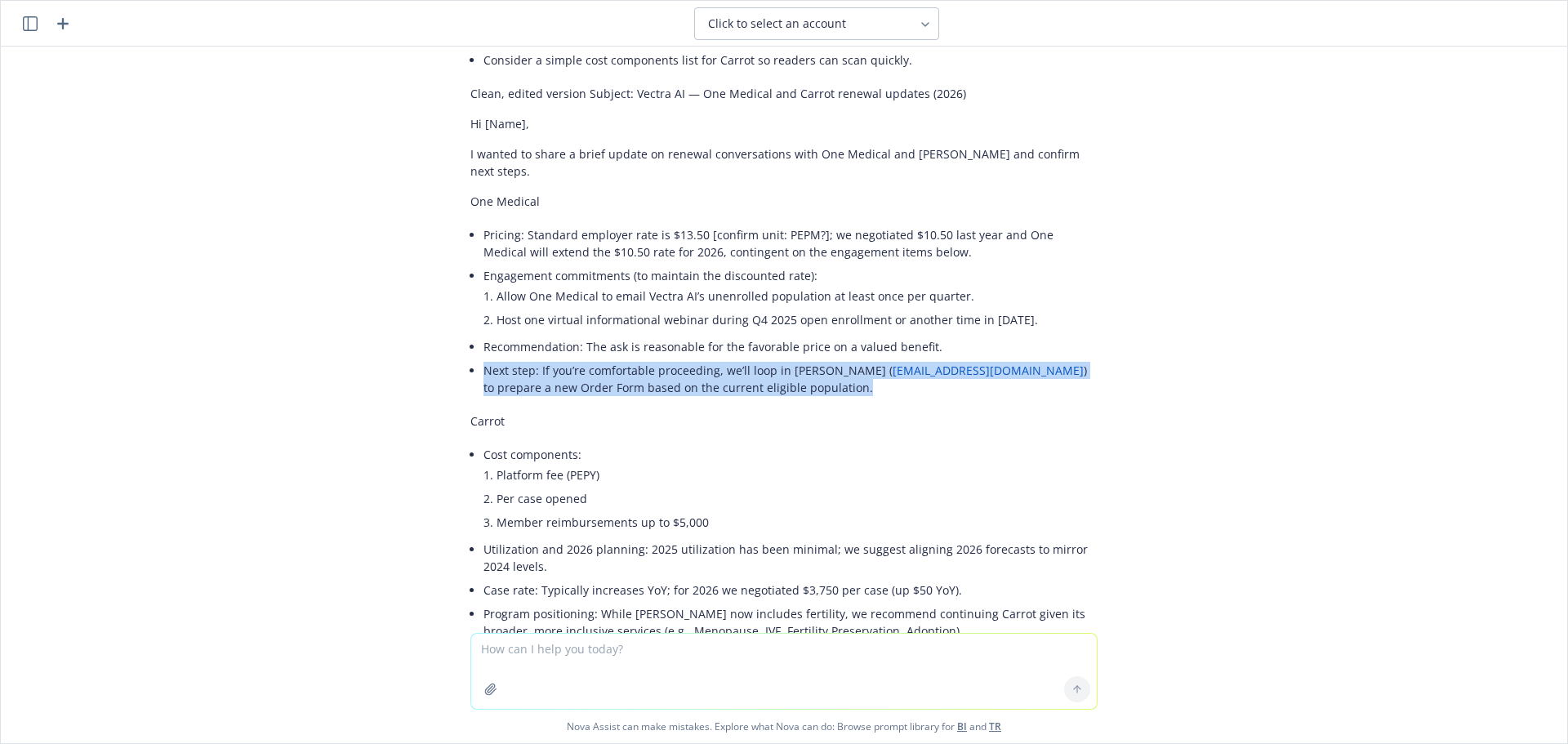
drag, startPoint x: 873, startPoint y: 371, endPoint x: 470, endPoint y: 349, distance: 403.6
click at [470, 349] on div "Here are quick edits to improve clarity, tighten language, and fix a few incons…" at bounding box center [783, 429] width 627 height 1154
copy li "Next step: If you’re comfortable proceeding, we’ll loop in Charlene Makalintal …"
click at [903, 362] on link "[EMAIL_ADDRESS][DOMAIN_NAME]" at bounding box center [988, 370] width 191 height 16
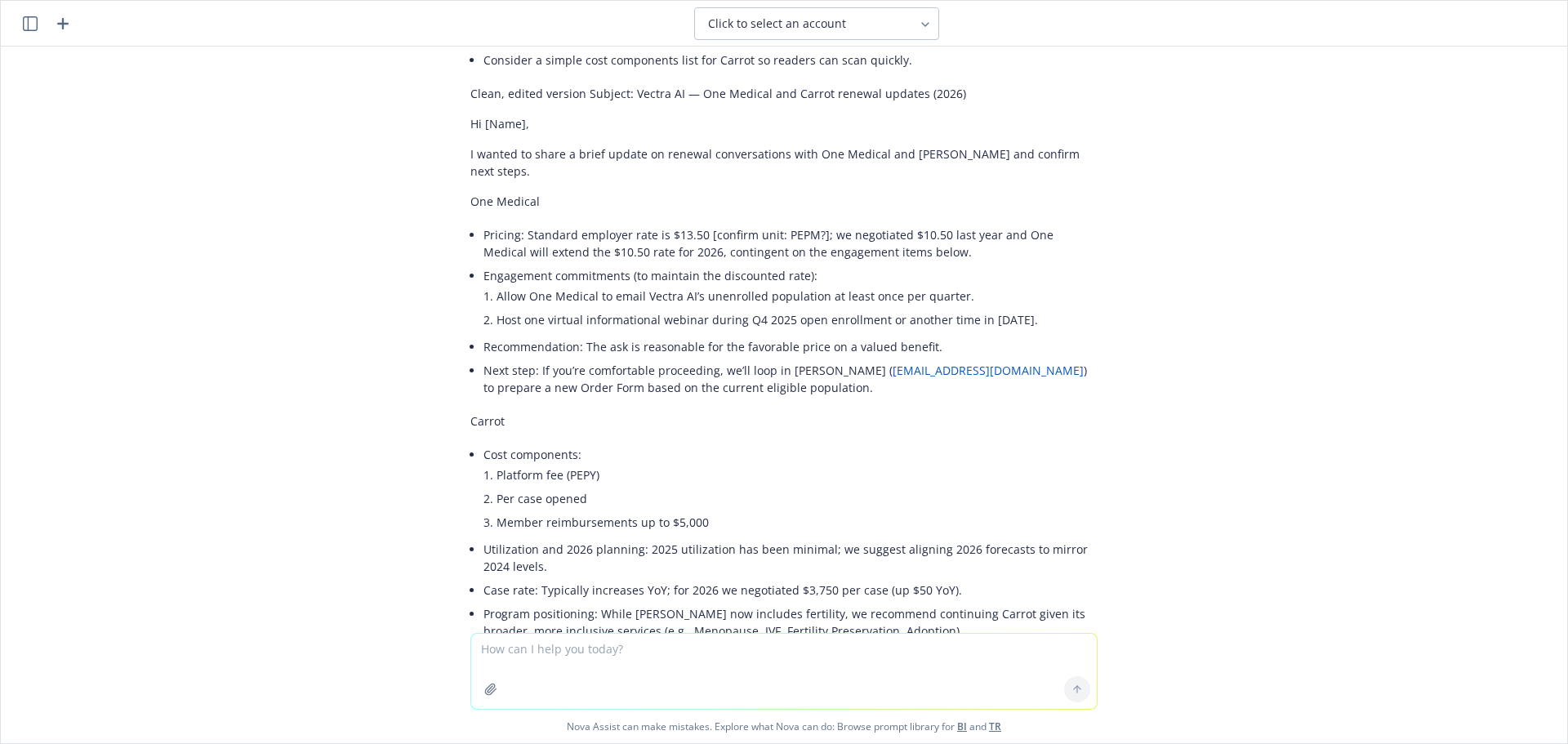
drag, startPoint x: 665, startPoint y: 445, endPoint x: 688, endPoint y: 413, distance: 39.4
click at [665, 445] on li "Cost components: Platform fee (PEPY) Per case opened Member reimbursements up t…" at bounding box center [790, 490] width 614 height 95
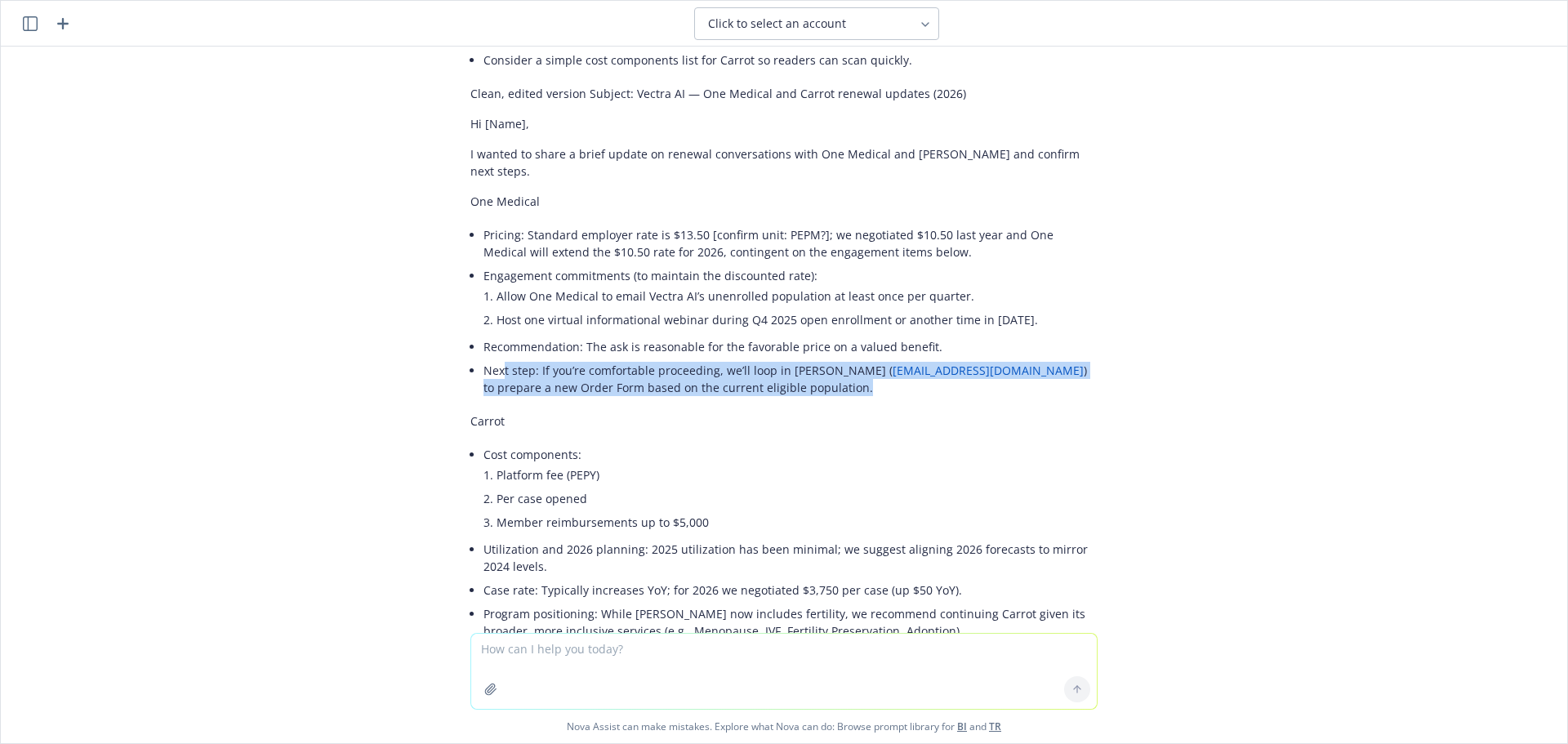
drag, startPoint x: 832, startPoint y: 371, endPoint x: 491, endPoint y: 348, distance: 341.8
click at [491, 358] on li "Next step: If you’re comfortable proceeding, we’ll loop in Charlene Makalintal …" at bounding box center [790, 379] width 614 height 41
copy li "t step: If you’re comfortable proceeding, we’ll loop in Charlene Makalintal ( c…"
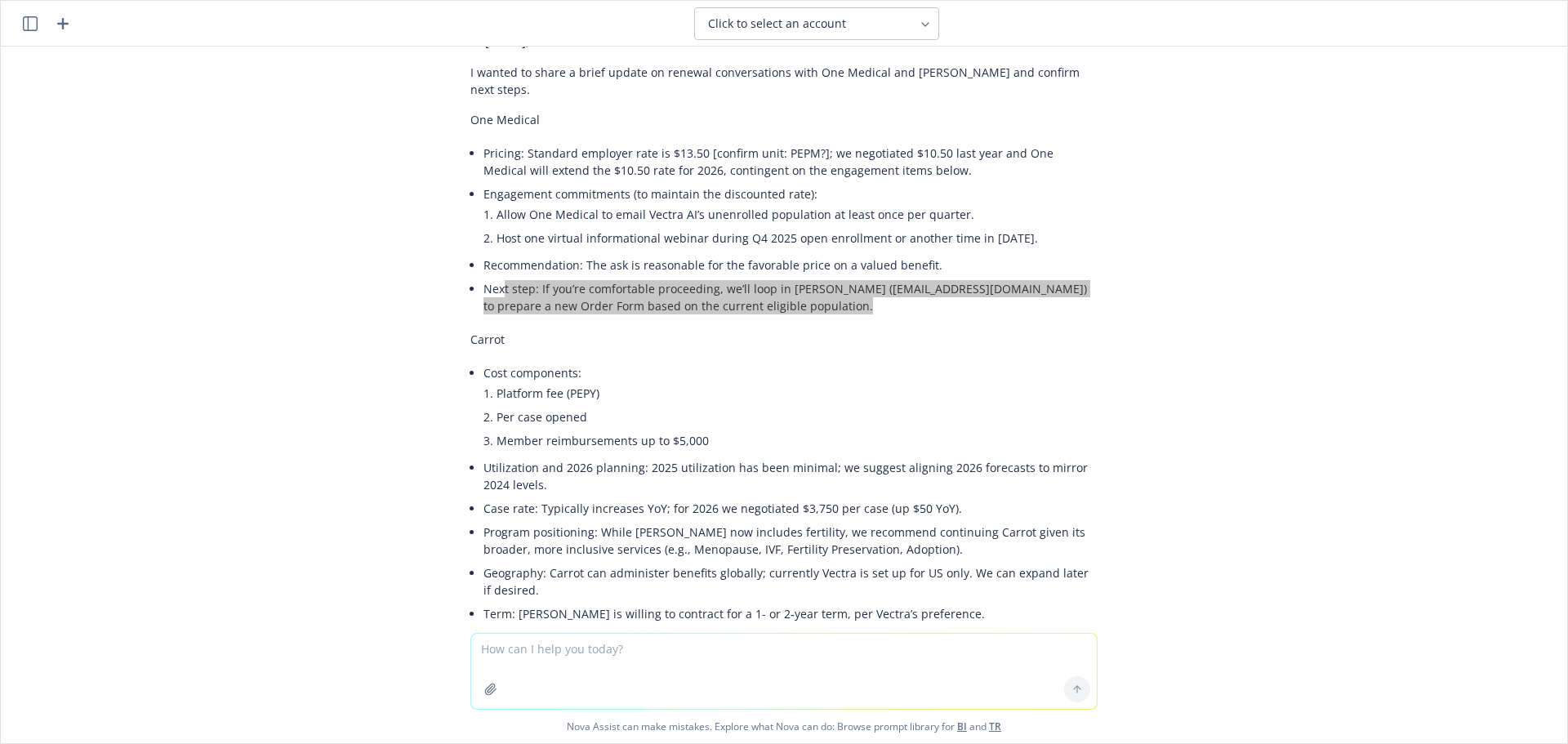
scroll to position [1046, 0]
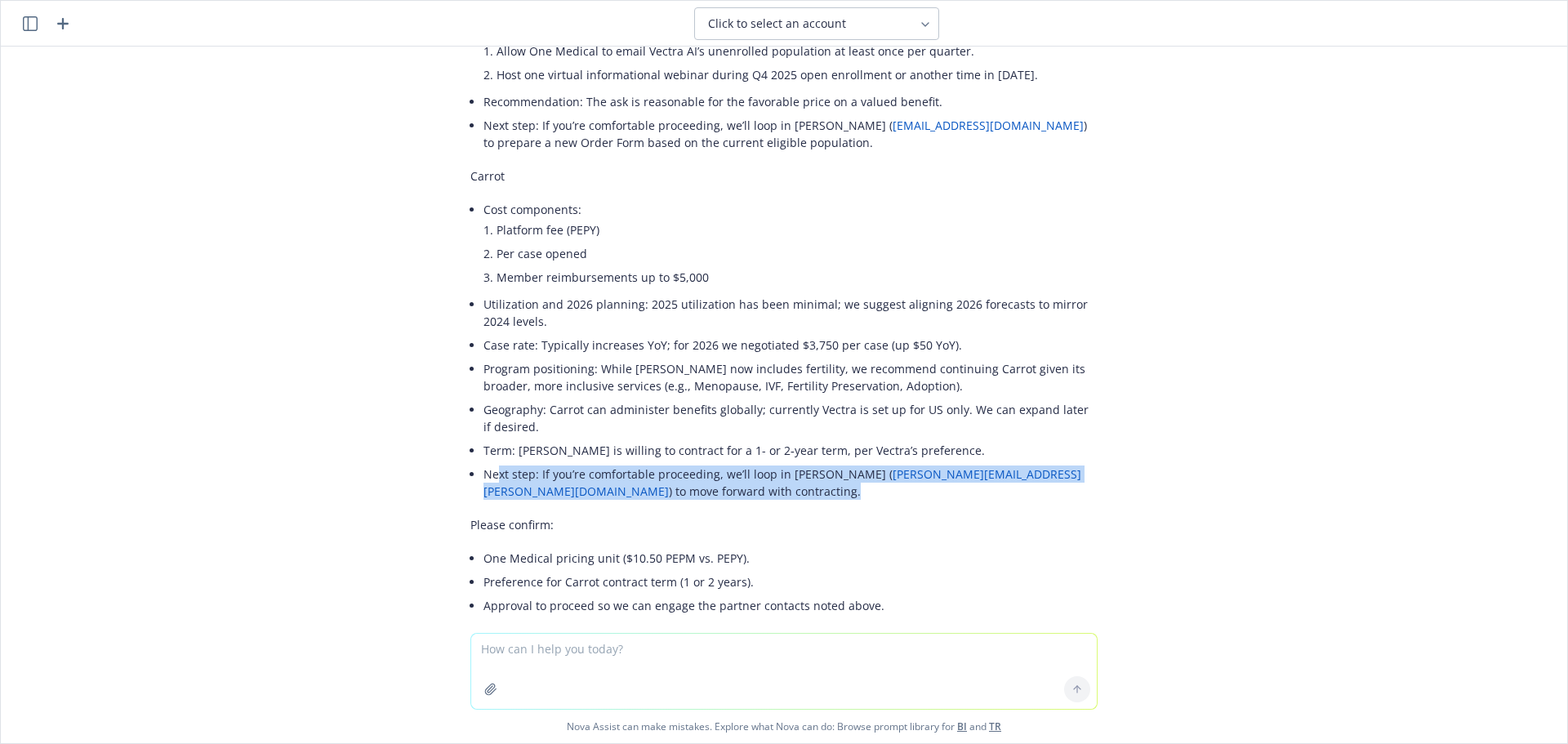
drag, startPoint x: 483, startPoint y: 457, endPoint x: 648, endPoint y: 481, distance: 166.7
click at [648, 481] on li "Next step: If you’re comfortable proceeding, we’ll loop in Taylor Stephenson ( …" at bounding box center [790, 482] width 614 height 41
copy li "xt step: If you’re comfortable proceeding, we’ll loop in Taylor Stephenson ( ta…"
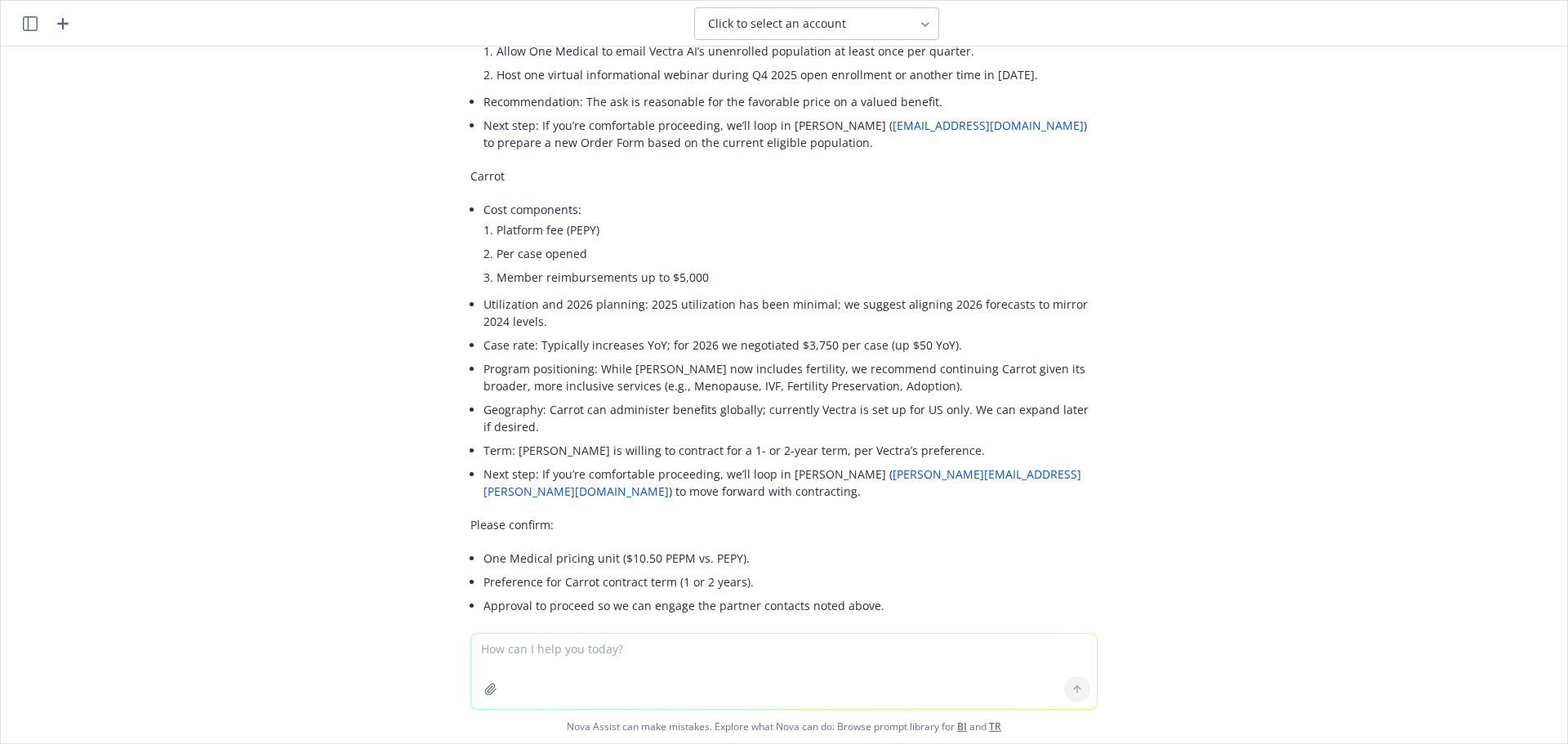
drag, startPoint x: 827, startPoint y: 240, endPoint x: 842, endPoint y: 71, distance: 169.7
click at [829, 242] on li "Per case opened" at bounding box center [796, 253] width 601 height 24
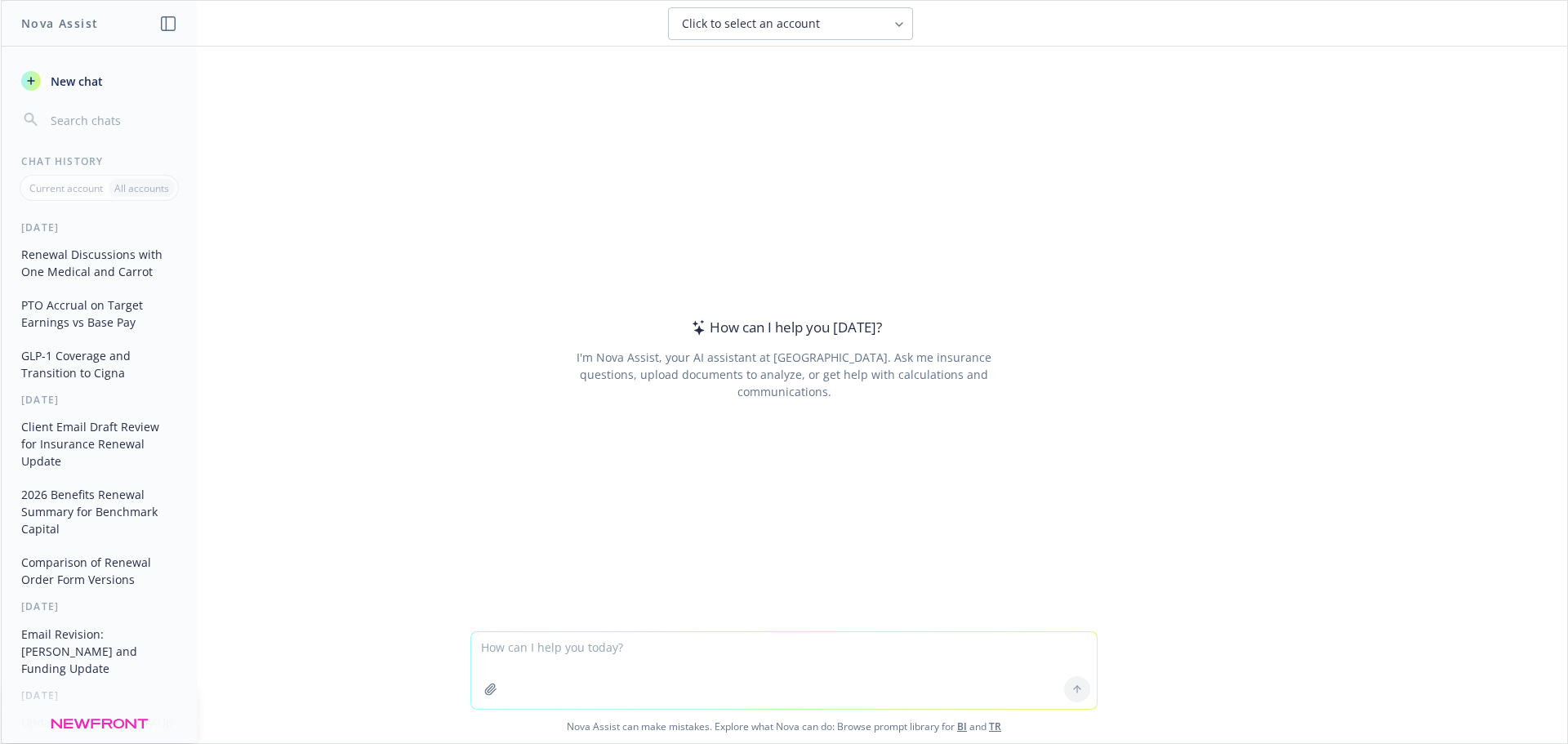
click at [73, 269] on button "Renewal Discussions with One Medical and Carrot" at bounding box center [99, 263] width 169 height 44
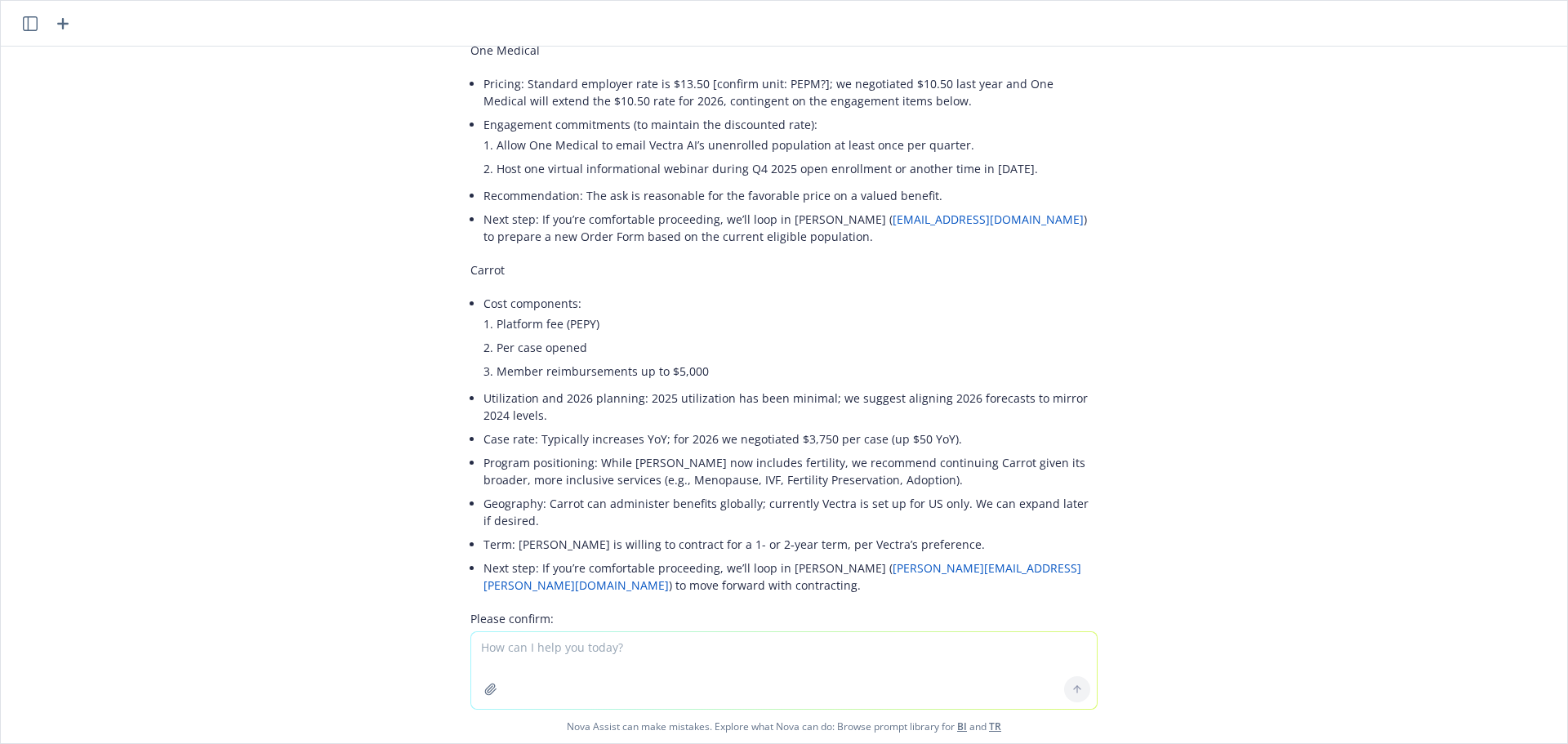
scroll to position [966, 0]
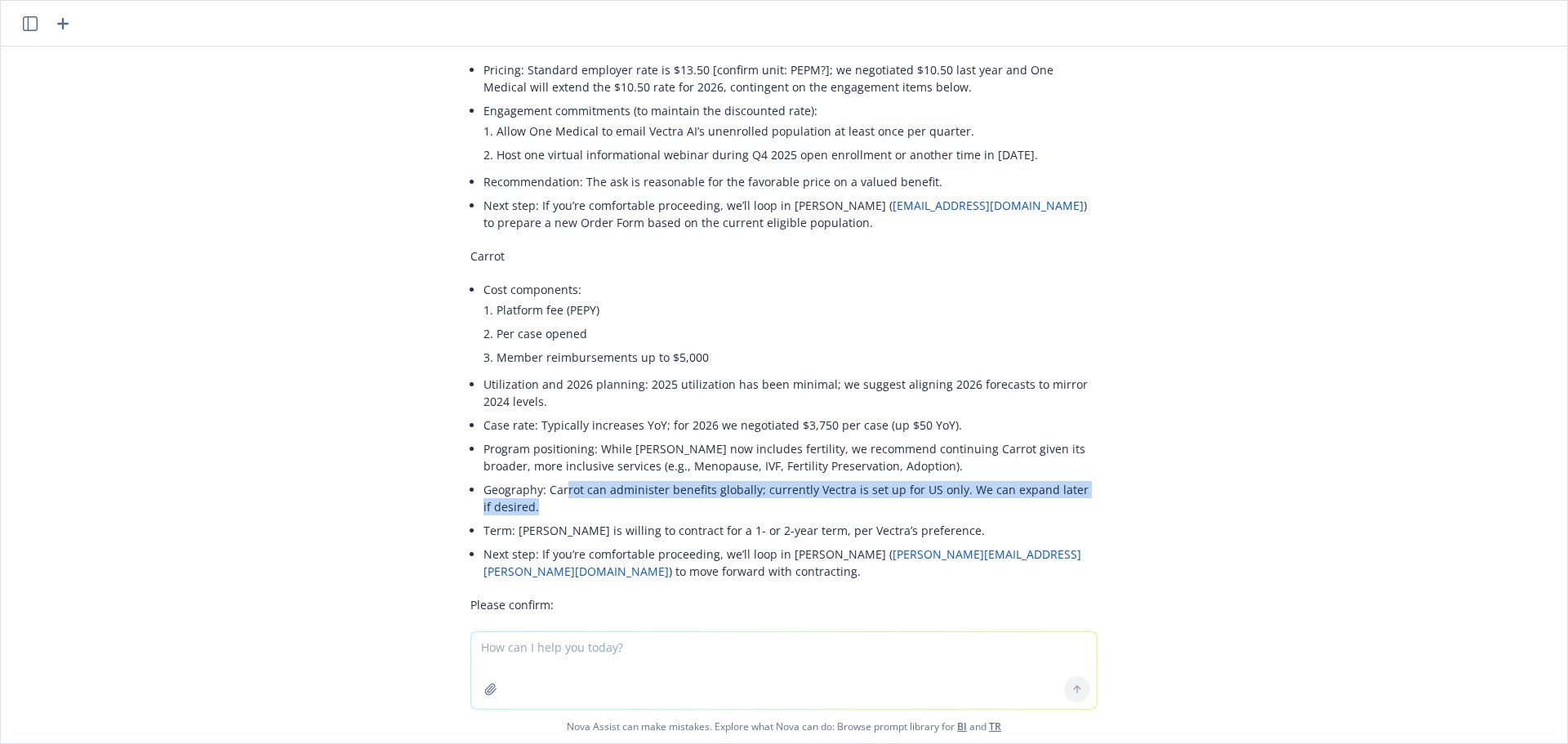
drag, startPoint x: 554, startPoint y: 475, endPoint x: 721, endPoint y: 491, distance: 167.8
click at [721, 491] on li "Geography: Carrot can administer benefits globally; currently Vectra is set up …" at bounding box center [790, 498] width 614 height 41
click at [606, 491] on li "Geography: Carrot can administer benefits globally; currently Vectra is set up …" at bounding box center [790, 498] width 614 height 41
drag, startPoint x: 539, startPoint y: 472, endPoint x: 560, endPoint y: 486, distance: 25.2
click at [560, 486] on li "Geography: Carrot can administer benefits globally; currently Vectra is set up …" at bounding box center [790, 498] width 614 height 41
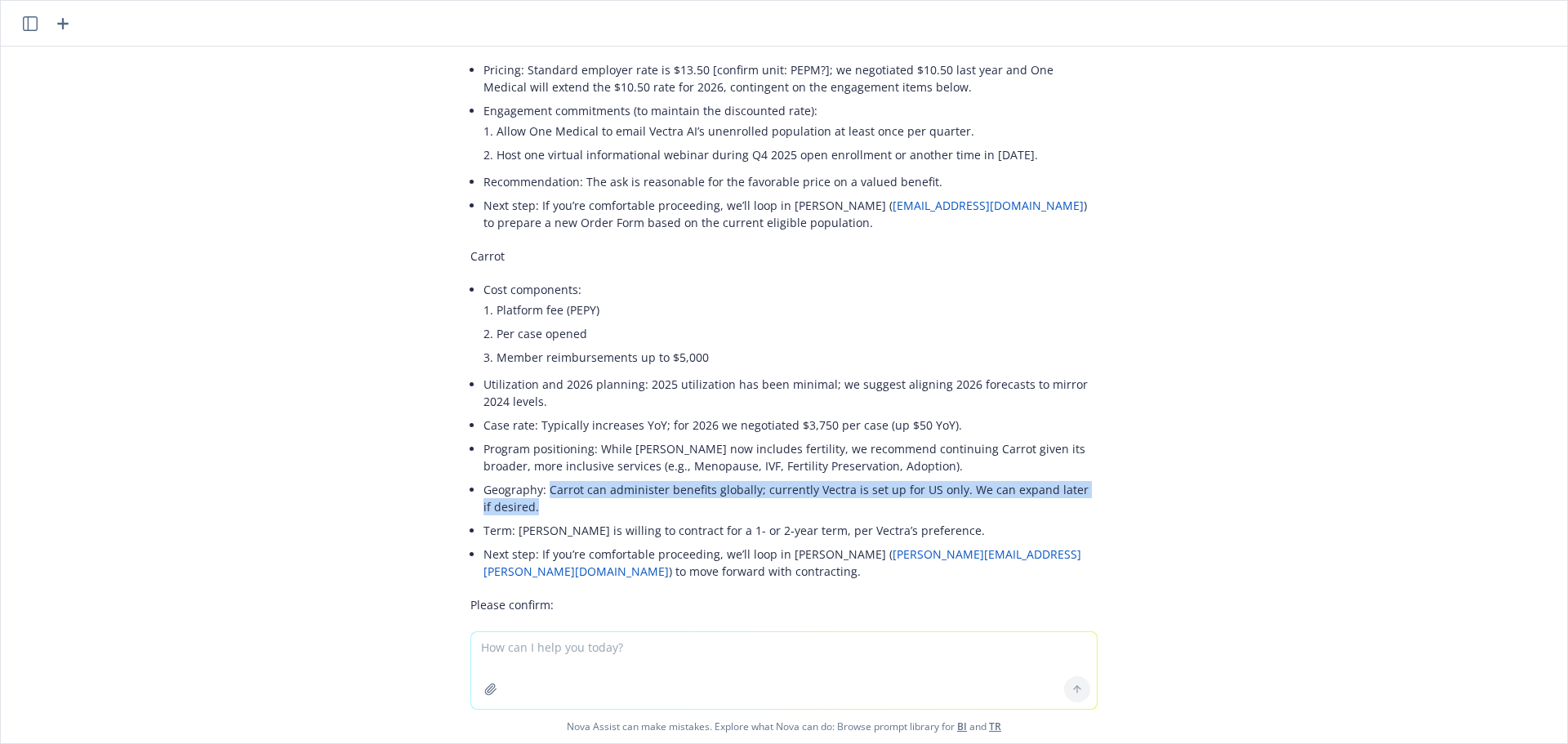
copy li "Carrot can administer benefits globally; currently Vectra is set up for US only…"
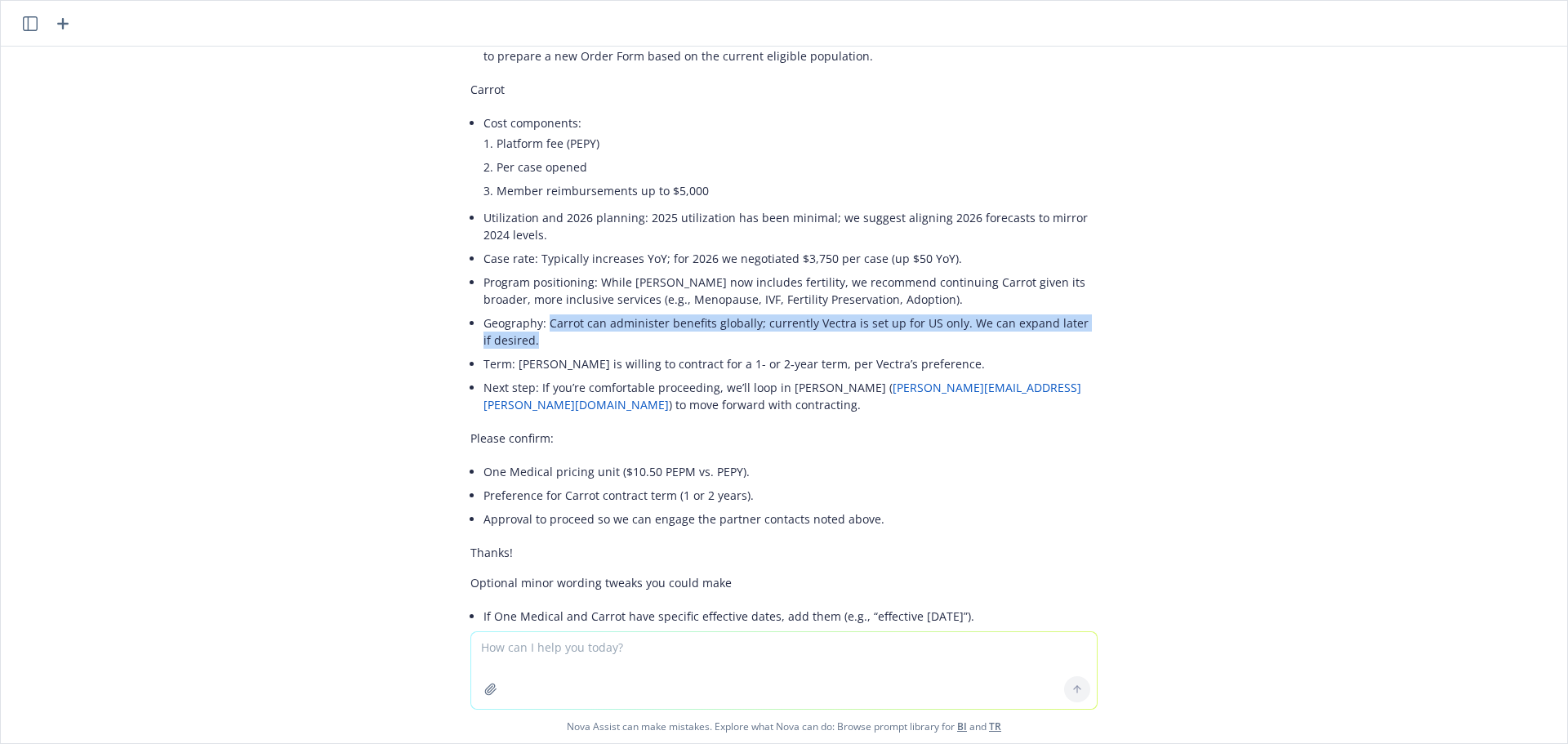
scroll to position [1211, 0]
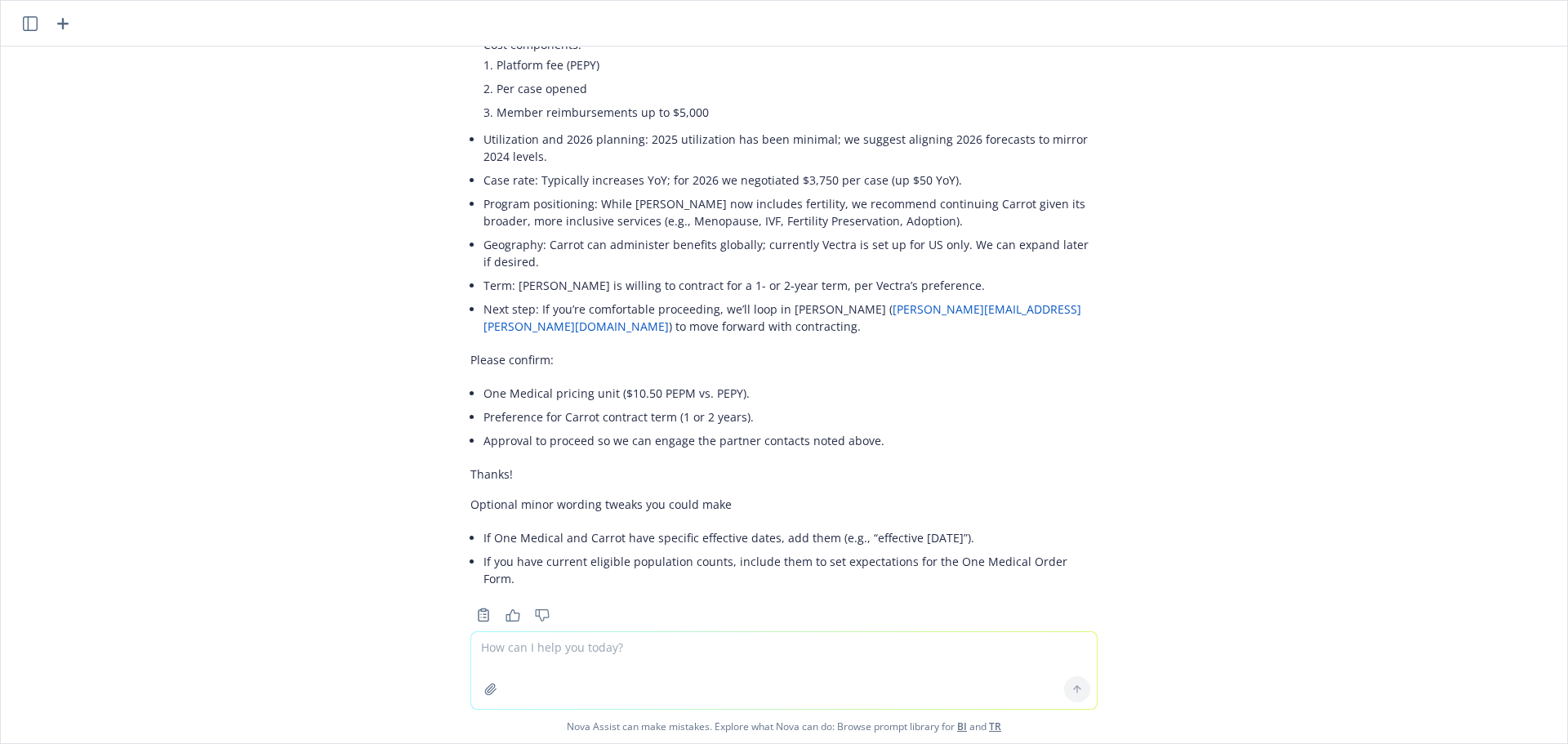
click at [967, 470] on div "Here are quick edits to improve clarity, tighten language, and fix a few incons…" at bounding box center [783, 20] width 627 height 1154
